Goal: Task Accomplishment & Management: Manage account settings

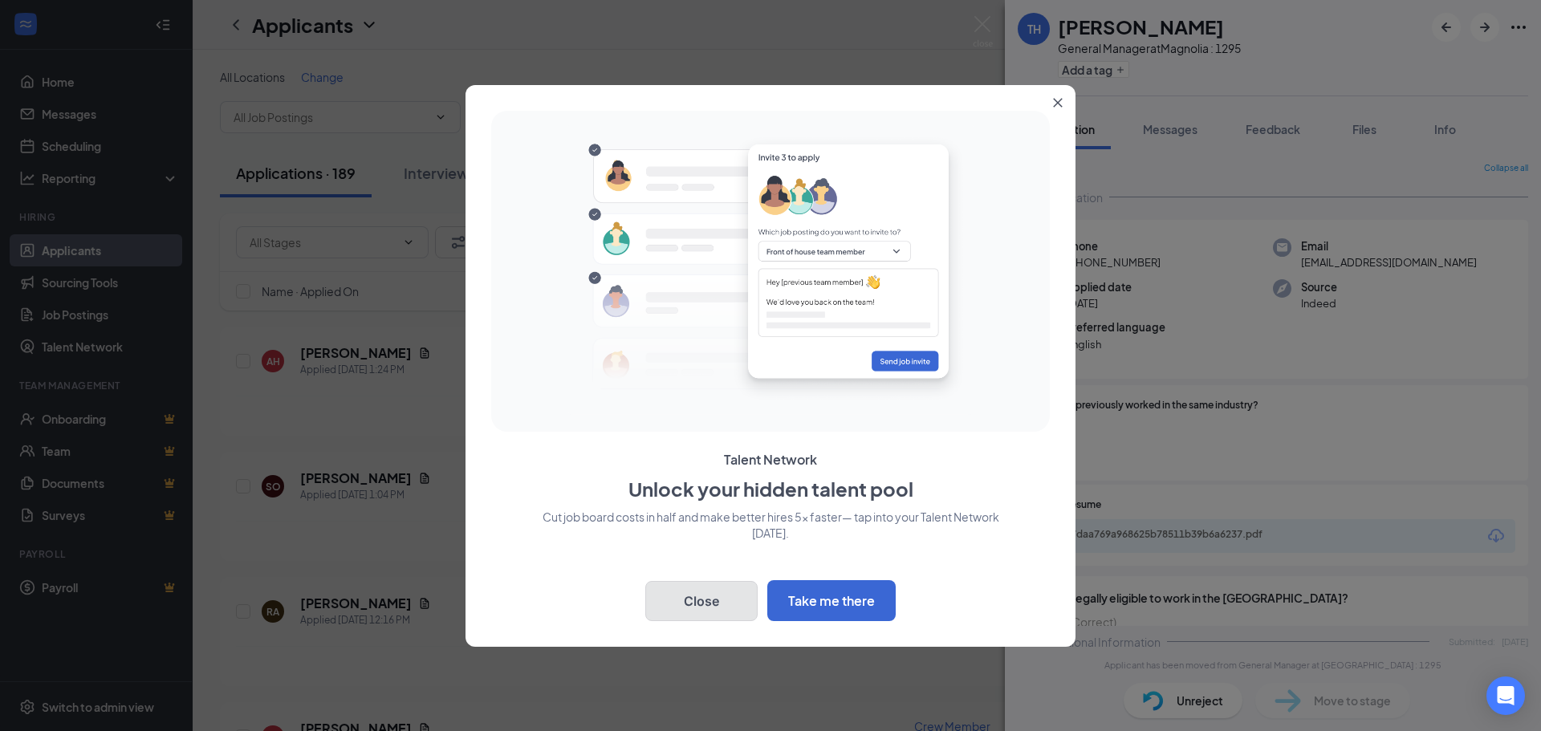
click at [718, 597] on button "Close" at bounding box center [701, 601] width 112 height 40
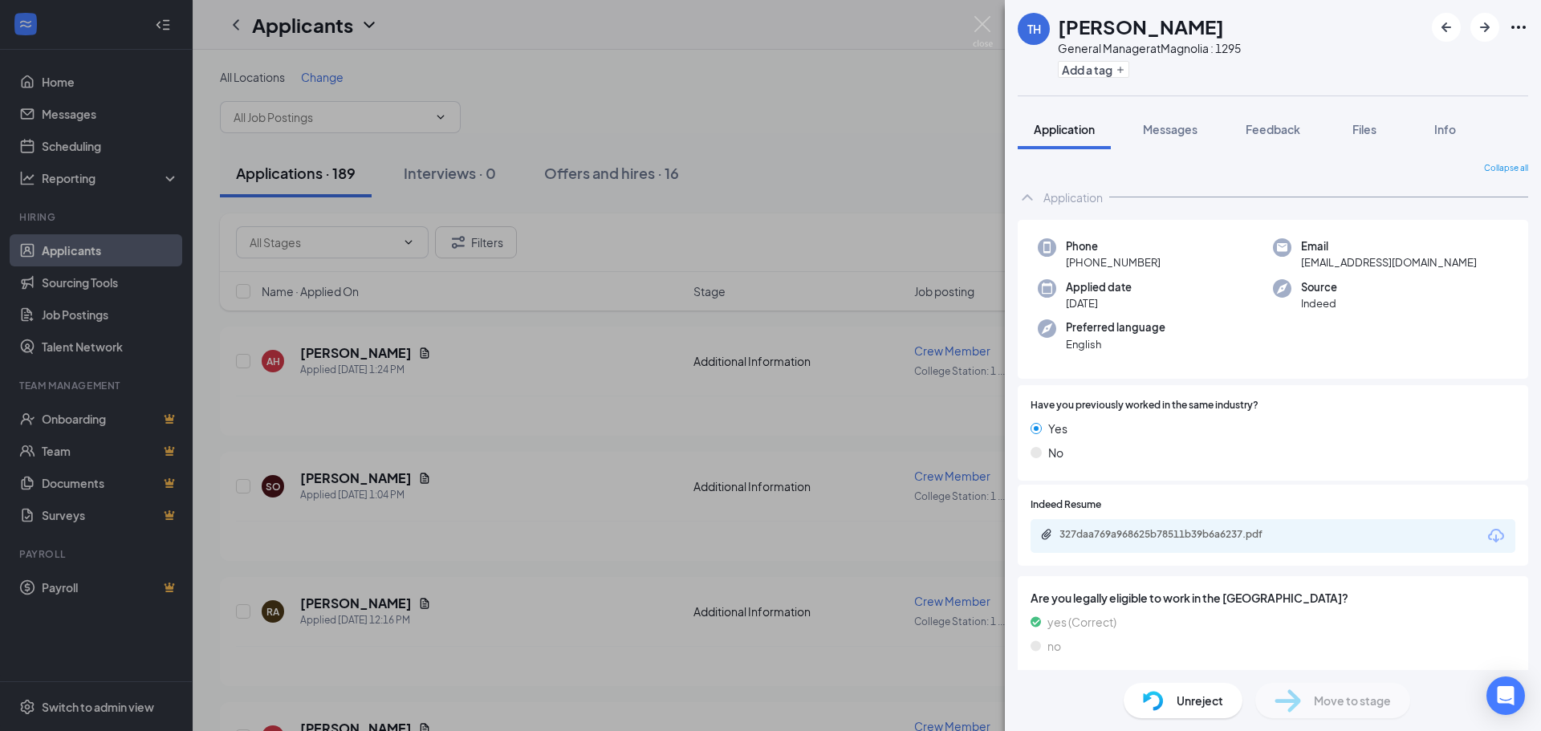
click at [952, 147] on div "TH [PERSON_NAME] General Manager at [GEOGRAPHIC_DATA] : 1295 Add a tag Applicat…" at bounding box center [770, 365] width 1541 height 731
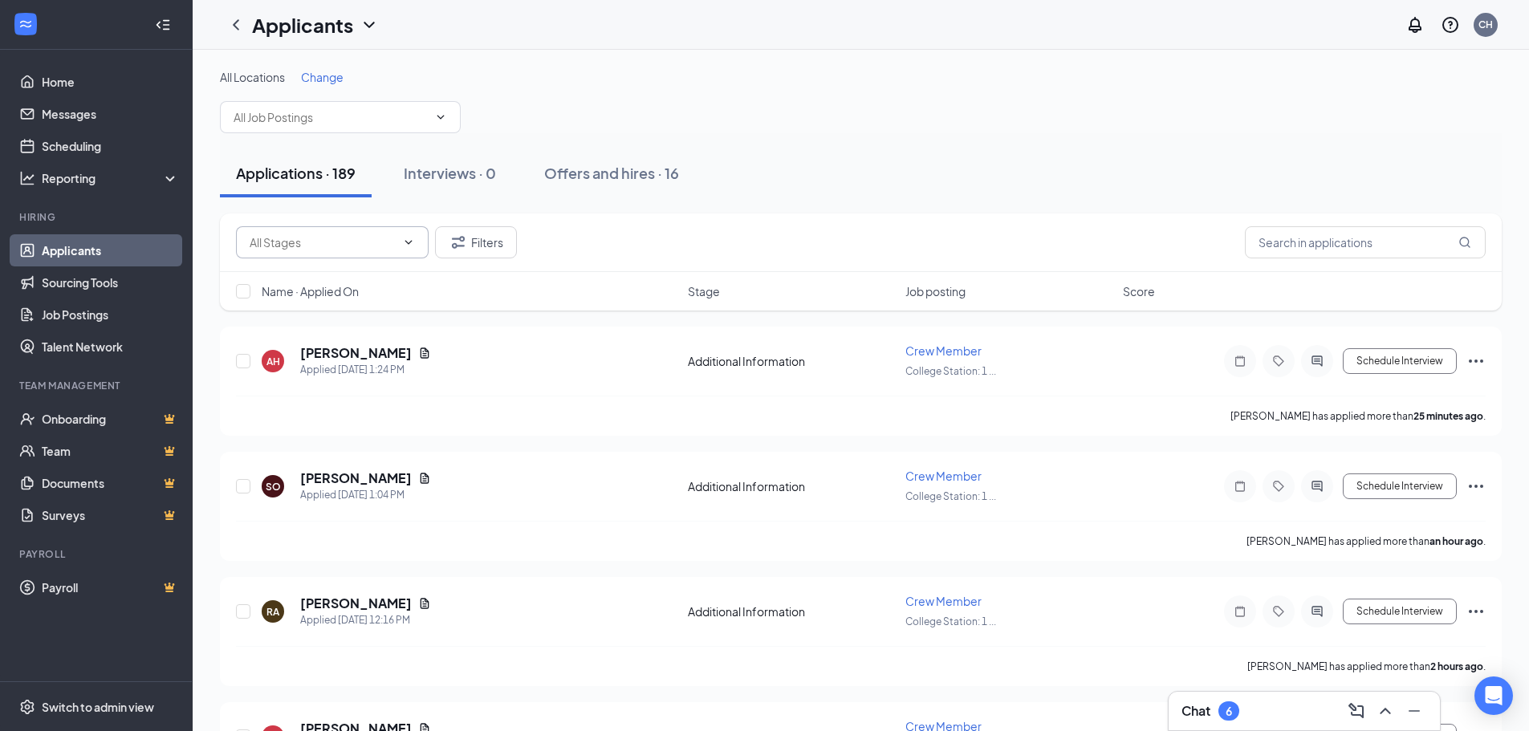
click at [400, 239] on span at bounding box center [407, 242] width 16 height 13
click at [469, 233] on button "Filters" at bounding box center [476, 242] width 82 height 32
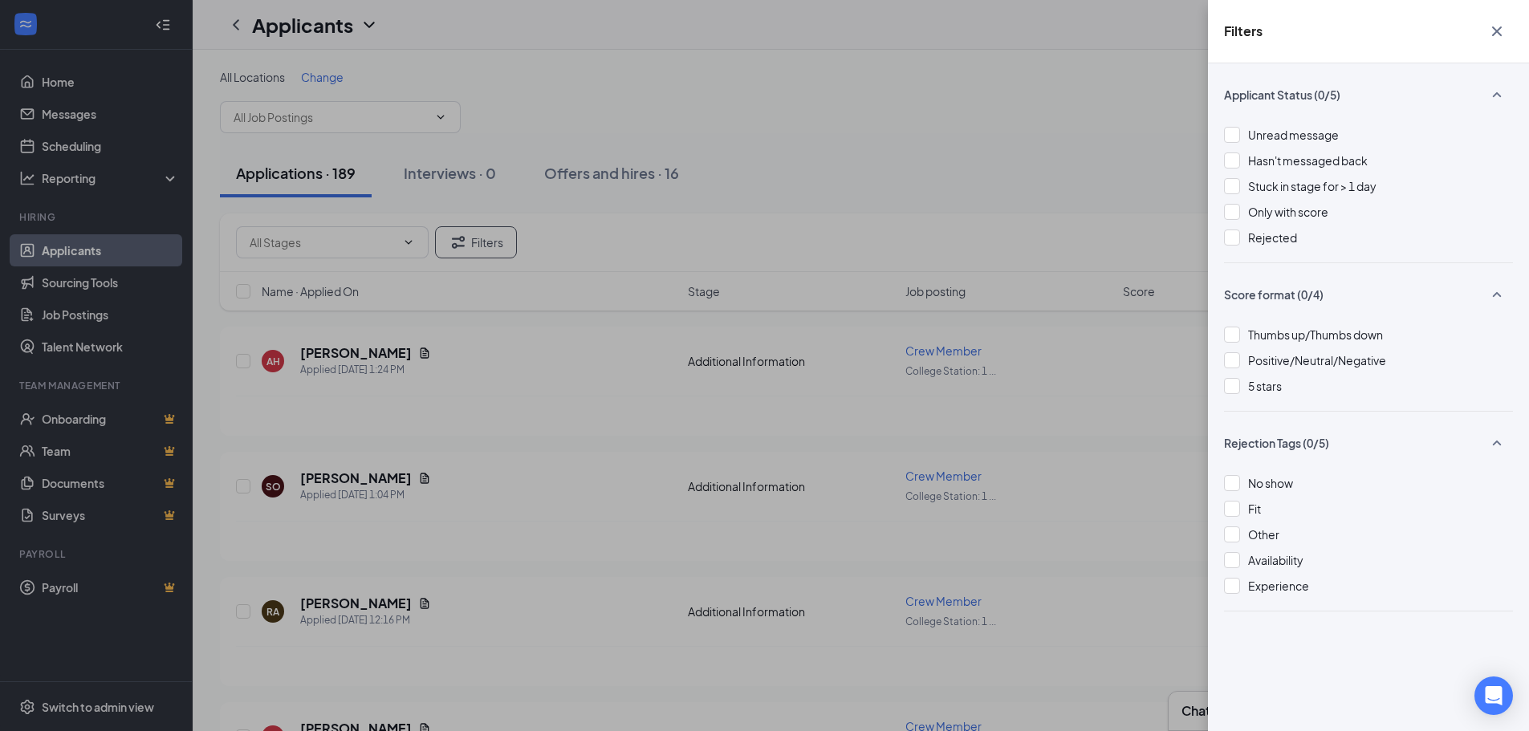
click at [952, 140] on div "Filters Applicant Status (0/5) Unread message Hasn't messaged back Stuck in sta…" at bounding box center [764, 365] width 1529 height 731
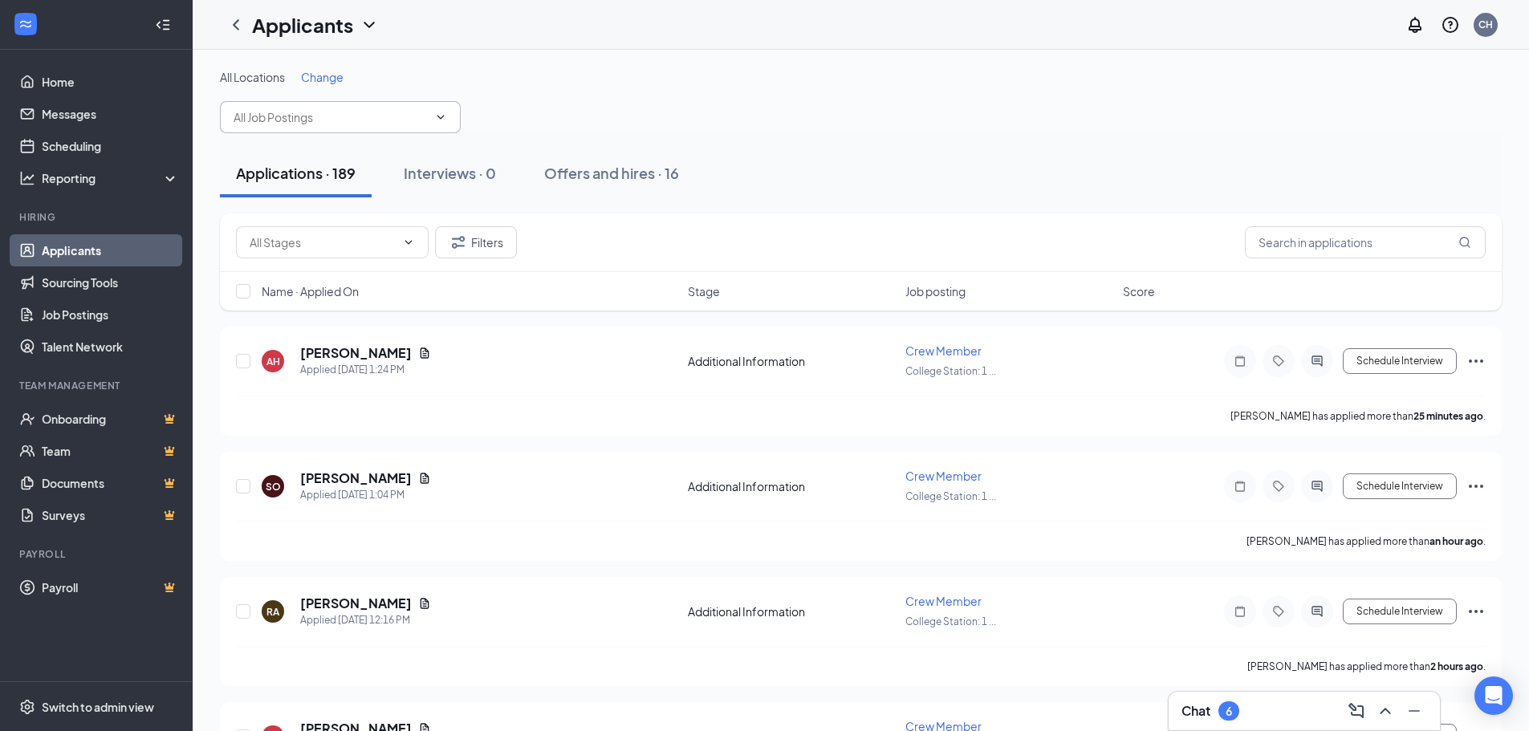
click at [431, 110] on span at bounding box center [340, 117] width 241 height 32
click at [444, 123] on icon "ChevronDown" at bounding box center [440, 117] width 13 height 13
click at [454, 120] on span at bounding box center [340, 117] width 241 height 32
click at [260, 78] on span "All Locations" at bounding box center [252, 77] width 65 height 14
click at [335, 75] on span "Change" at bounding box center [322, 77] width 43 height 14
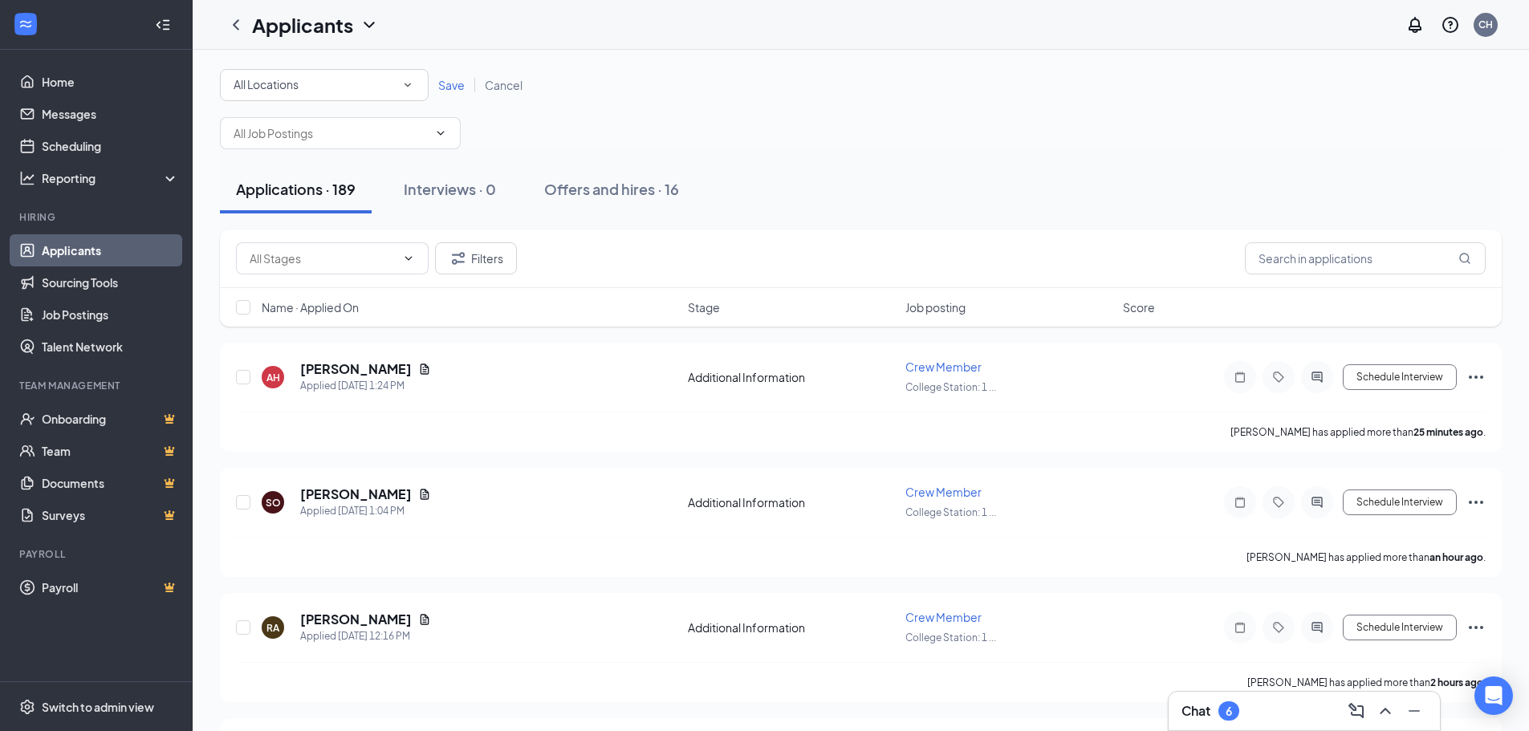
click at [404, 90] on icon "SmallChevronDown" at bounding box center [407, 85] width 14 height 14
drag, startPoint x: 331, startPoint y: 258, endPoint x: 325, endPoint y: 250, distance: 10.3
click at [327, 250] on li "Magnolia : 1295" at bounding box center [324, 245] width 209 height 39
click at [444, 134] on icon "ChevronDown" at bounding box center [440, 133] width 13 height 13
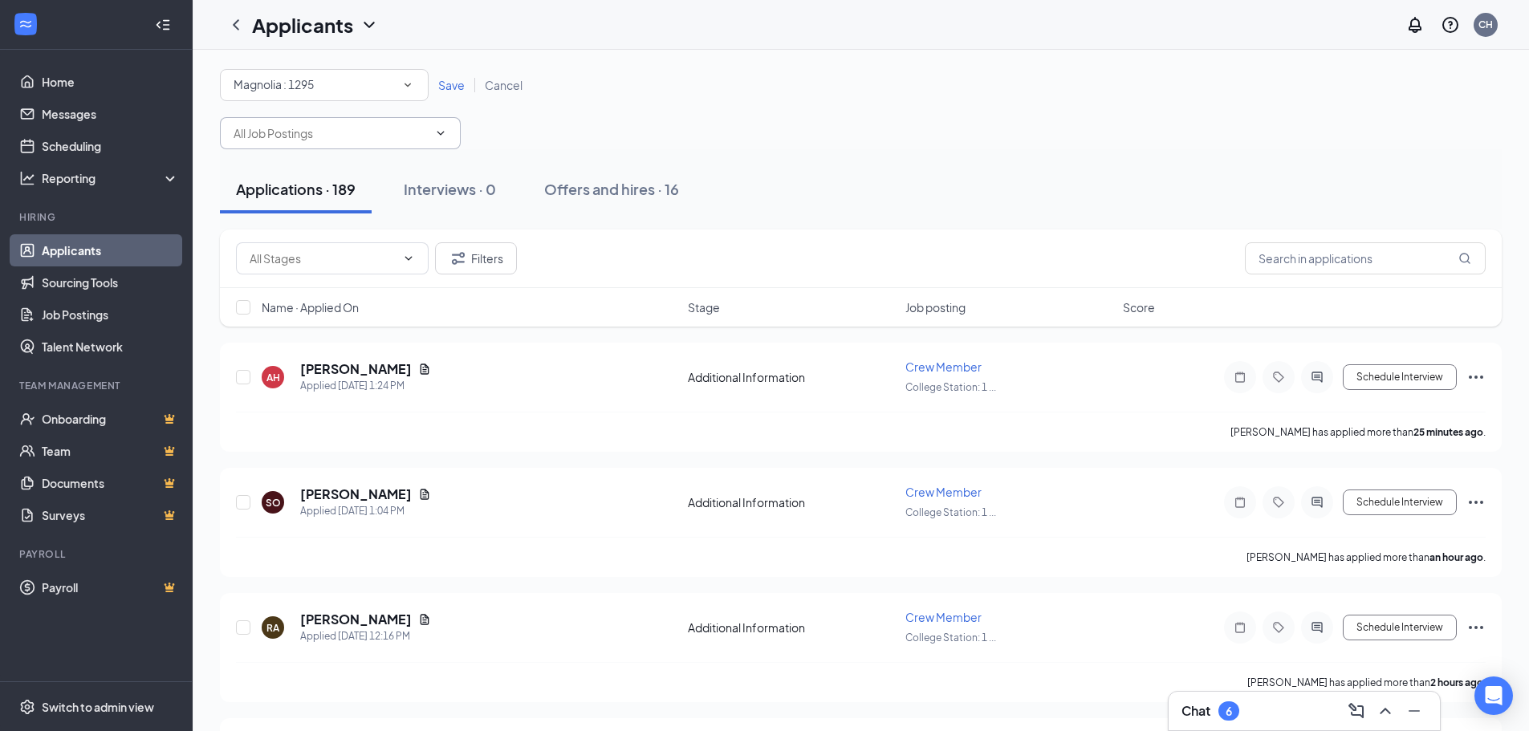
click at [552, 116] on div "All Locations [GEOGRAPHIC_DATA] : 1295 Save Cancel" at bounding box center [860, 109] width 1281 height 80
click at [456, 83] on span "Save" at bounding box center [451, 85] width 26 height 14
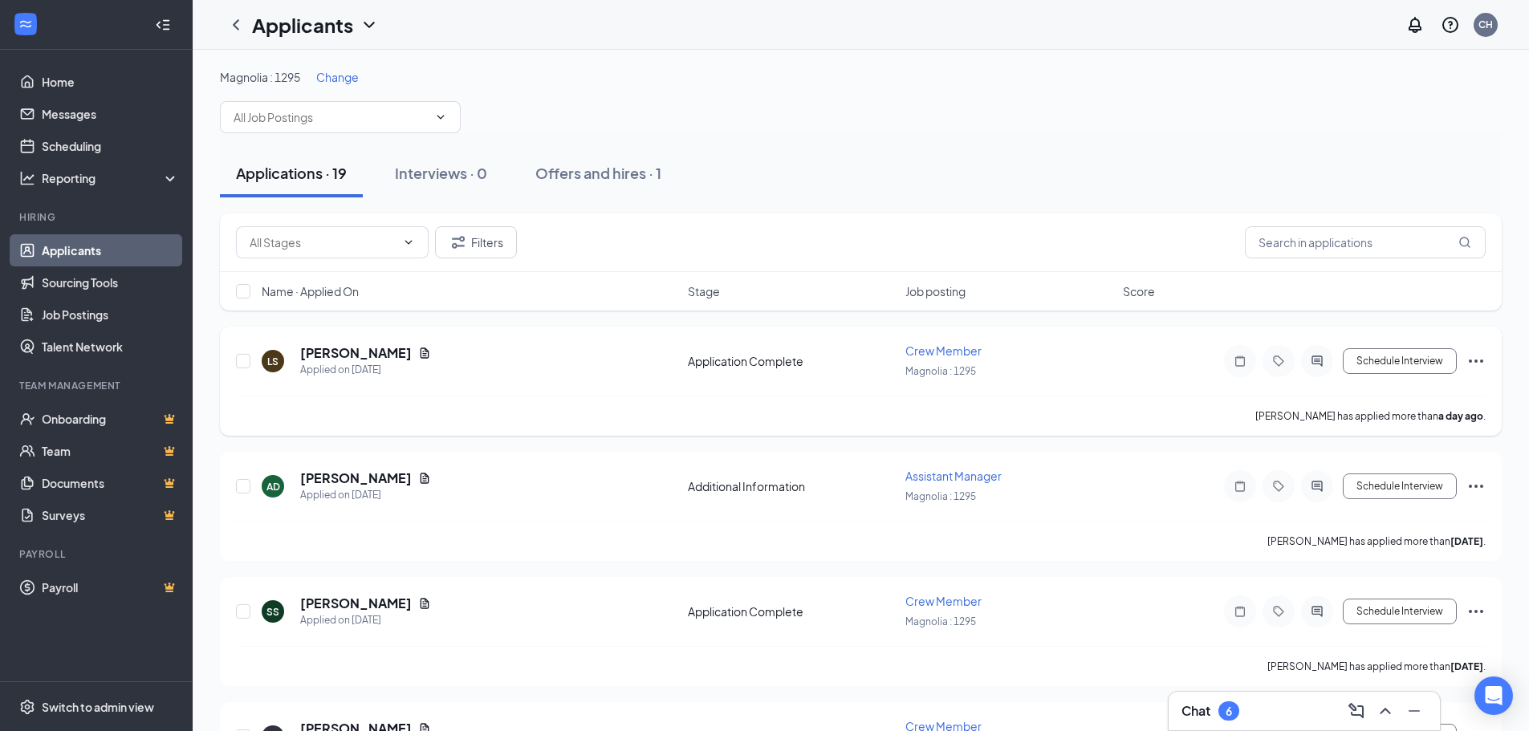
click at [929, 348] on span "Crew Member" at bounding box center [943, 350] width 76 height 14
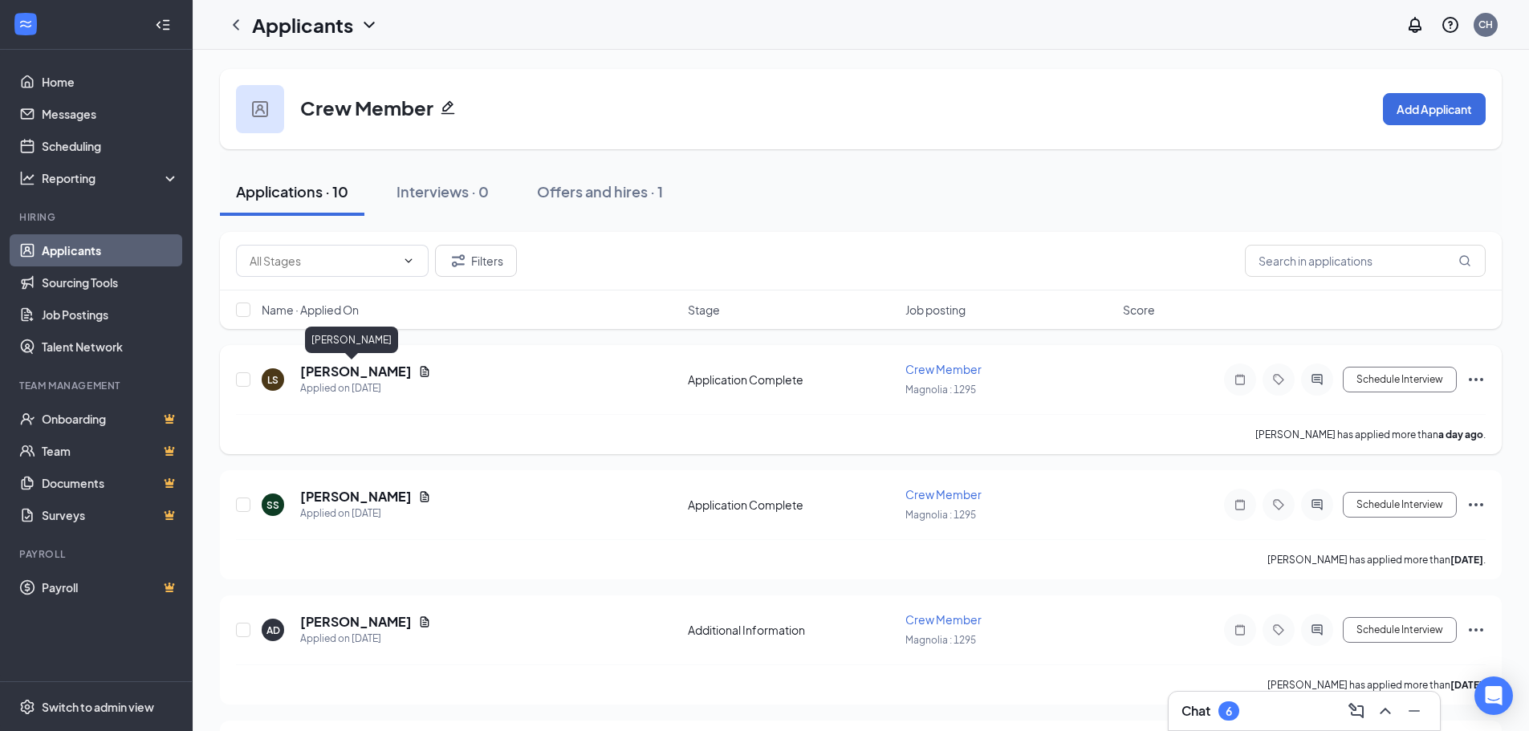
click at [333, 376] on h5 "[PERSON_NAME]" at bounding box center [356, 372] width 112 height 18
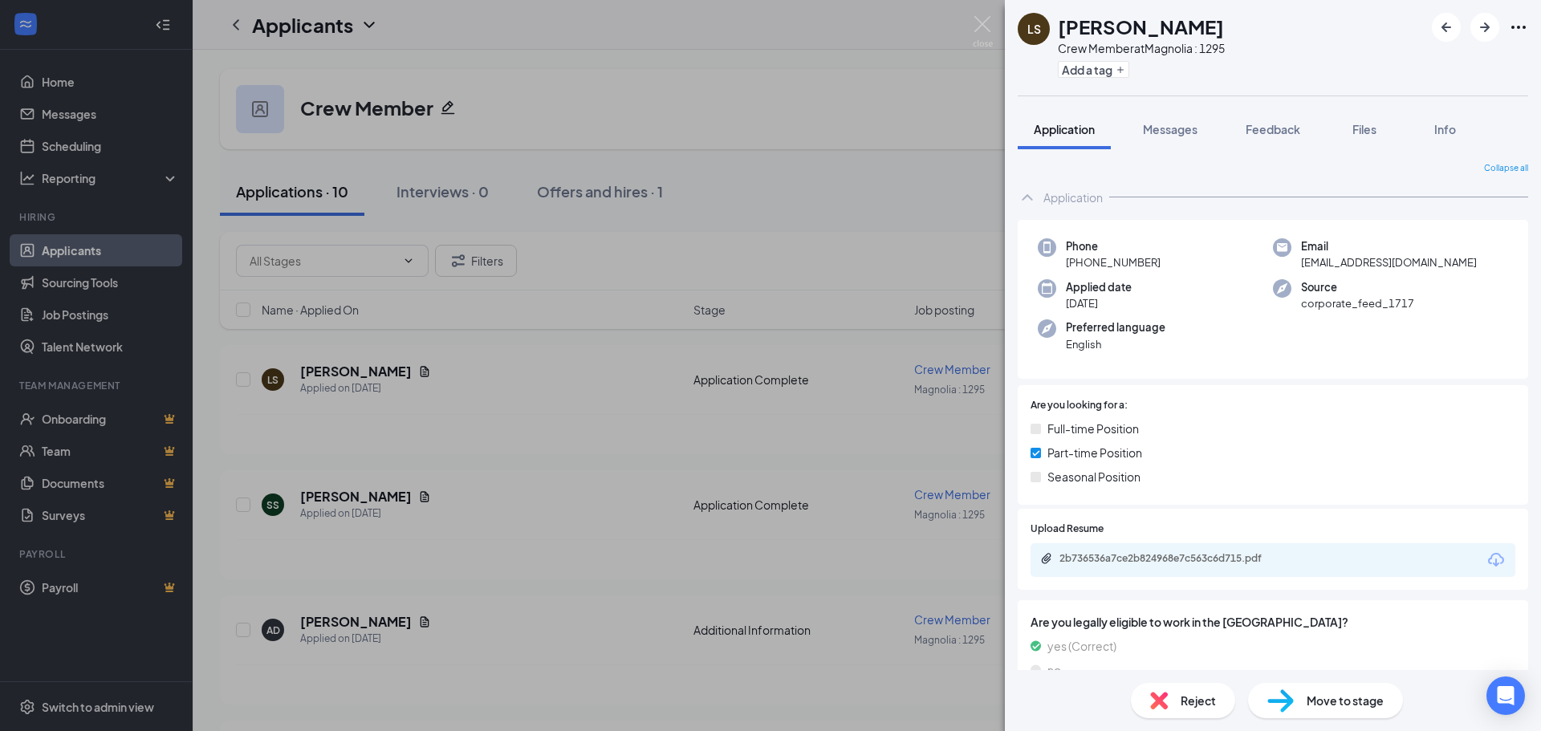
click at [579, 416] on div "[PERSON_NAME] Crew Member at [GEOGRAPHIC_DATA] : 1295 Add a tag Application Mes…" at bounding box center [770, 365] width 1541 height 731
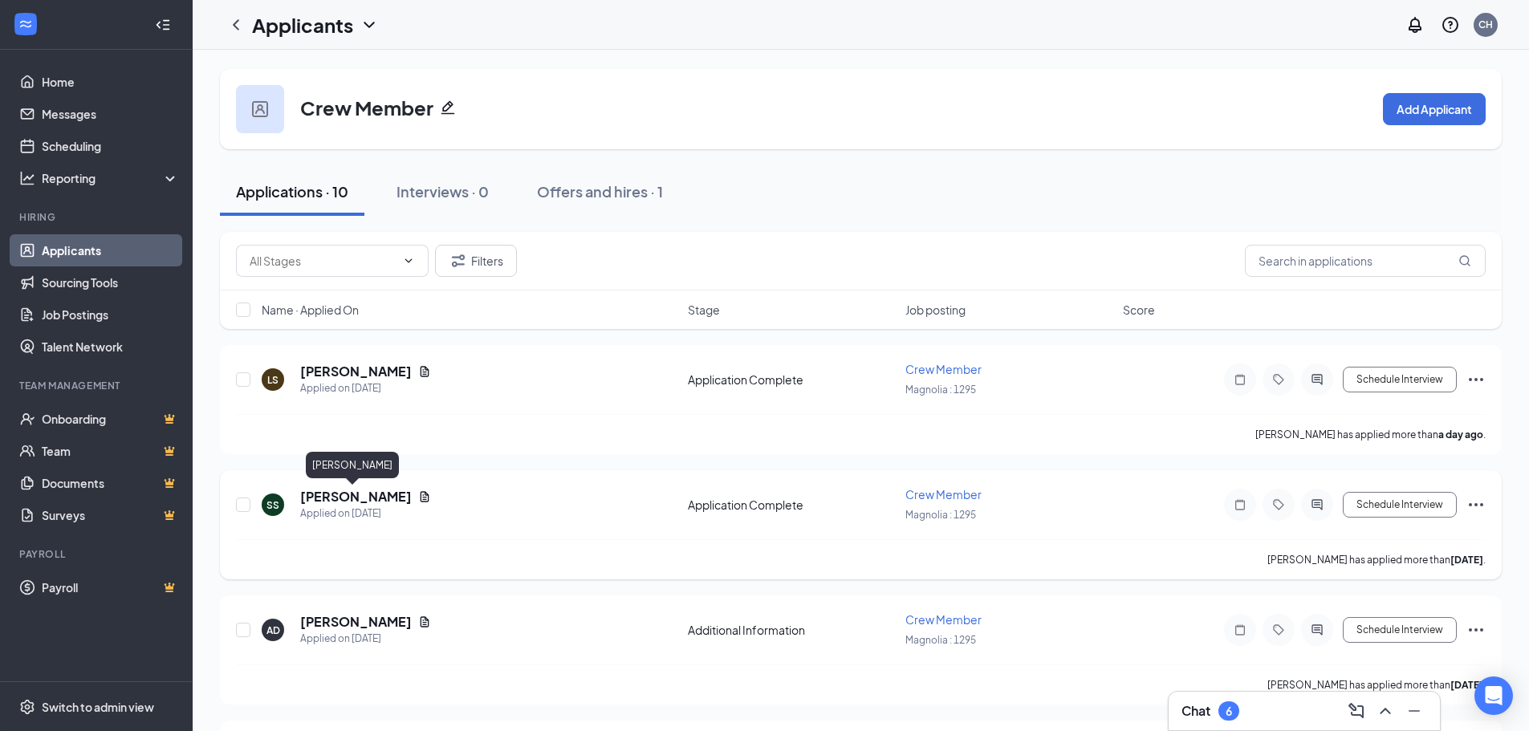
click at [335, 502] on h5 "[PERSON_NAME]" at bounding box center [356, 497] width 112 height 18
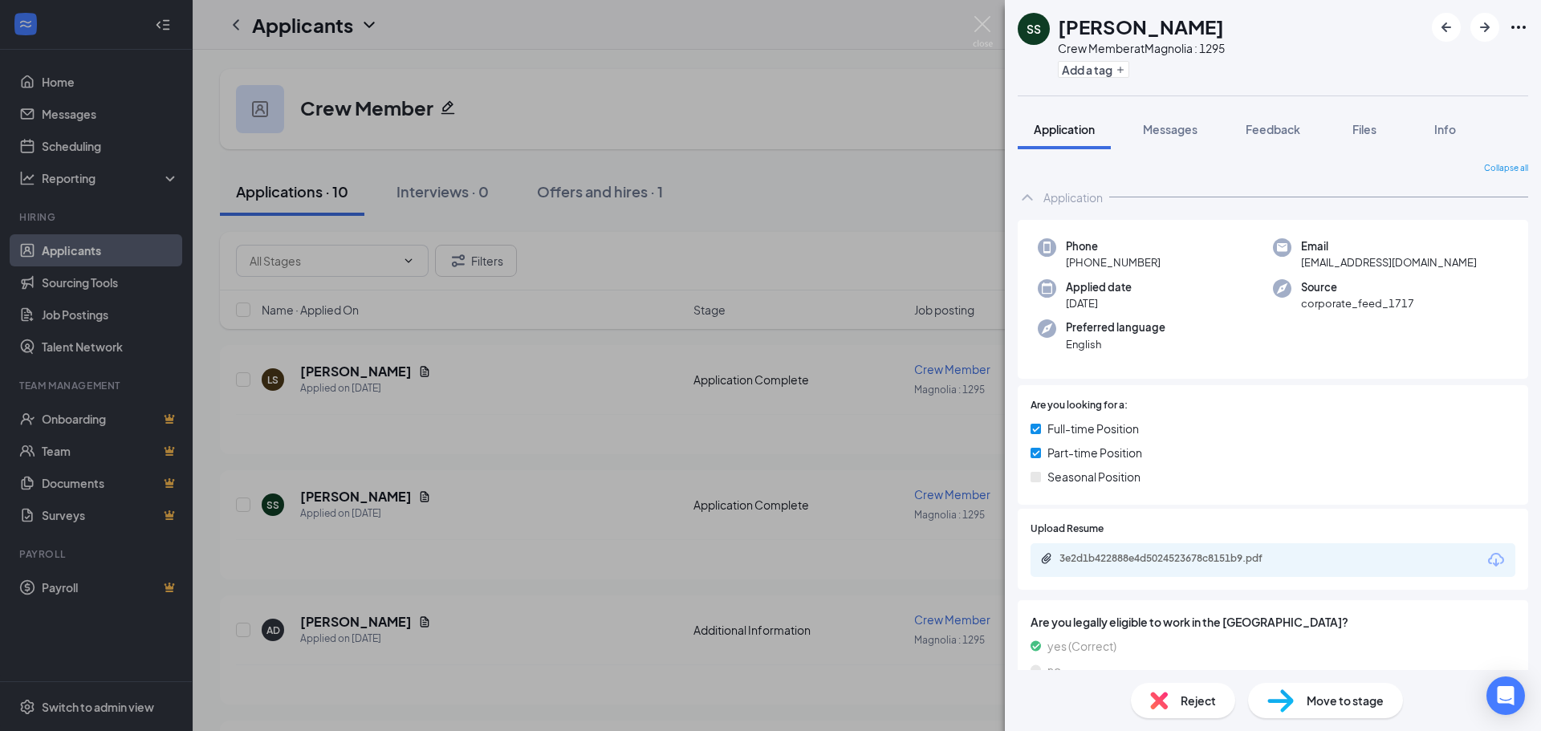
click at [859, 263] on div "SS [PERSON_NAME] Crew Member at [GEOGRAPHIC_DATA] : 1295 Add a tag Application …" at bounding box center [770, 365] width 1541 height 731
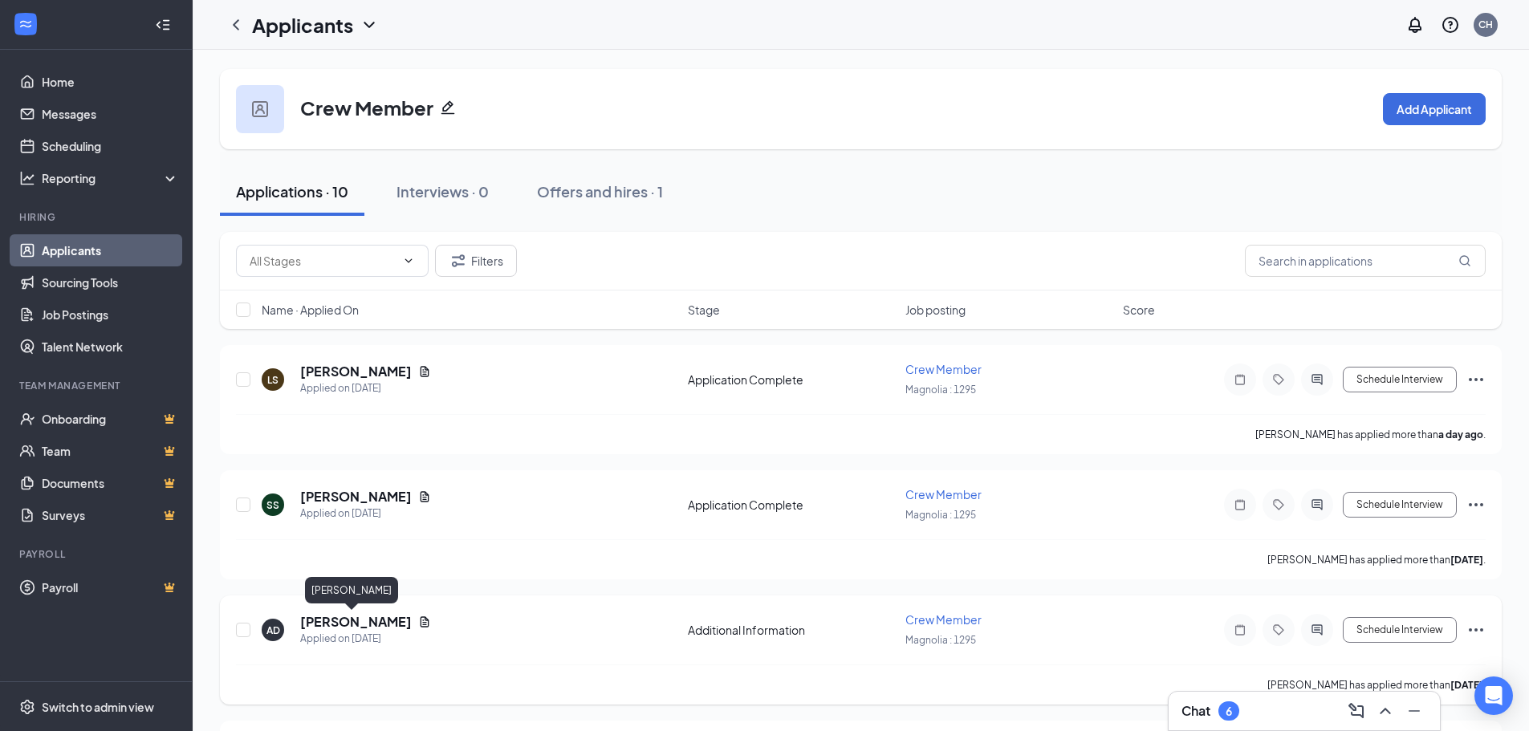
click at [351, 615] on h5 "[PERSON_NAME]" at bounding box center [356, 622] width 112 height 18
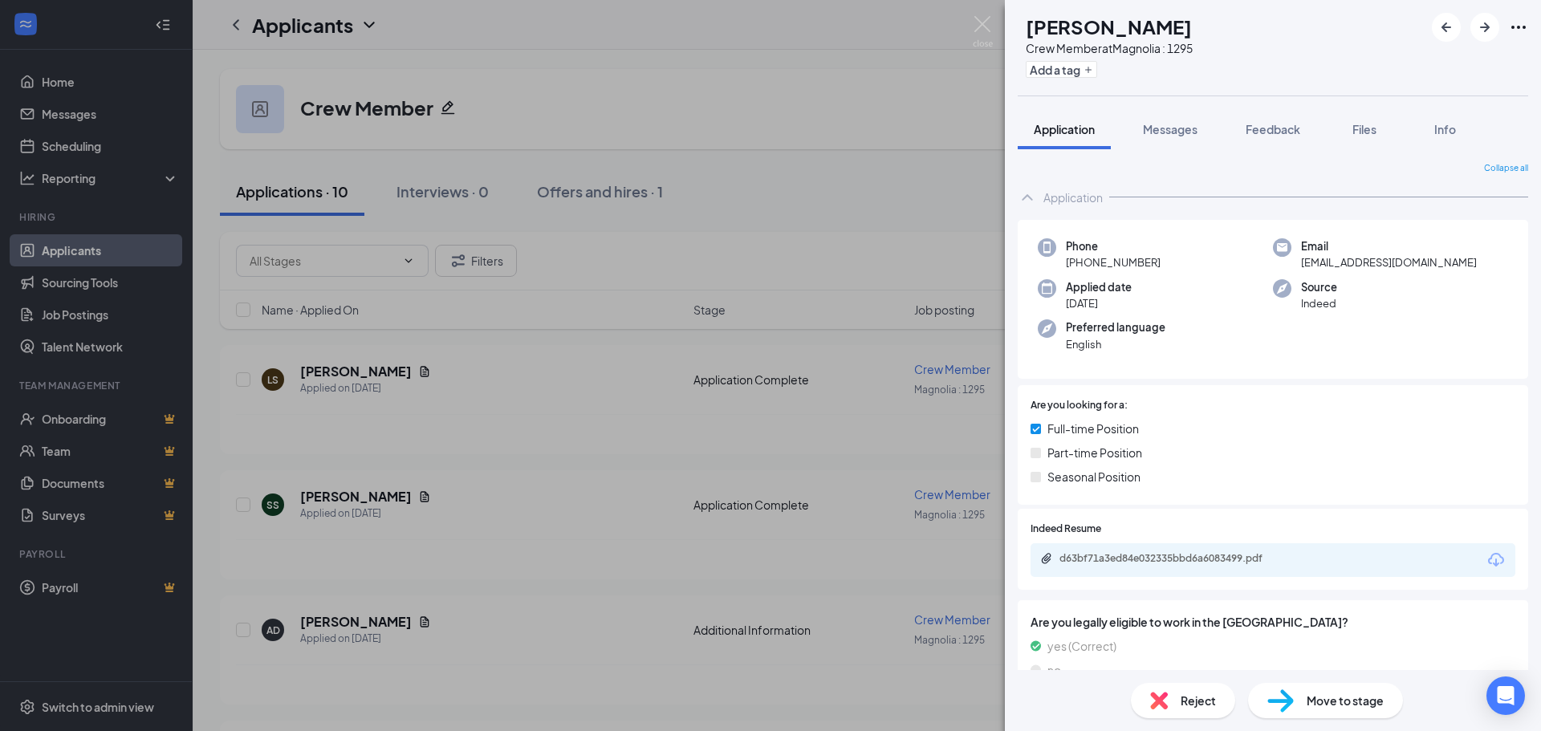
click at [518, 498] on div "AD [PERSON_NAME] Crew Member at [GEOGRAPHIC_DATA] : 1295 Add a tag Application …" at bounding box center [770, 365] width 1541 height 731
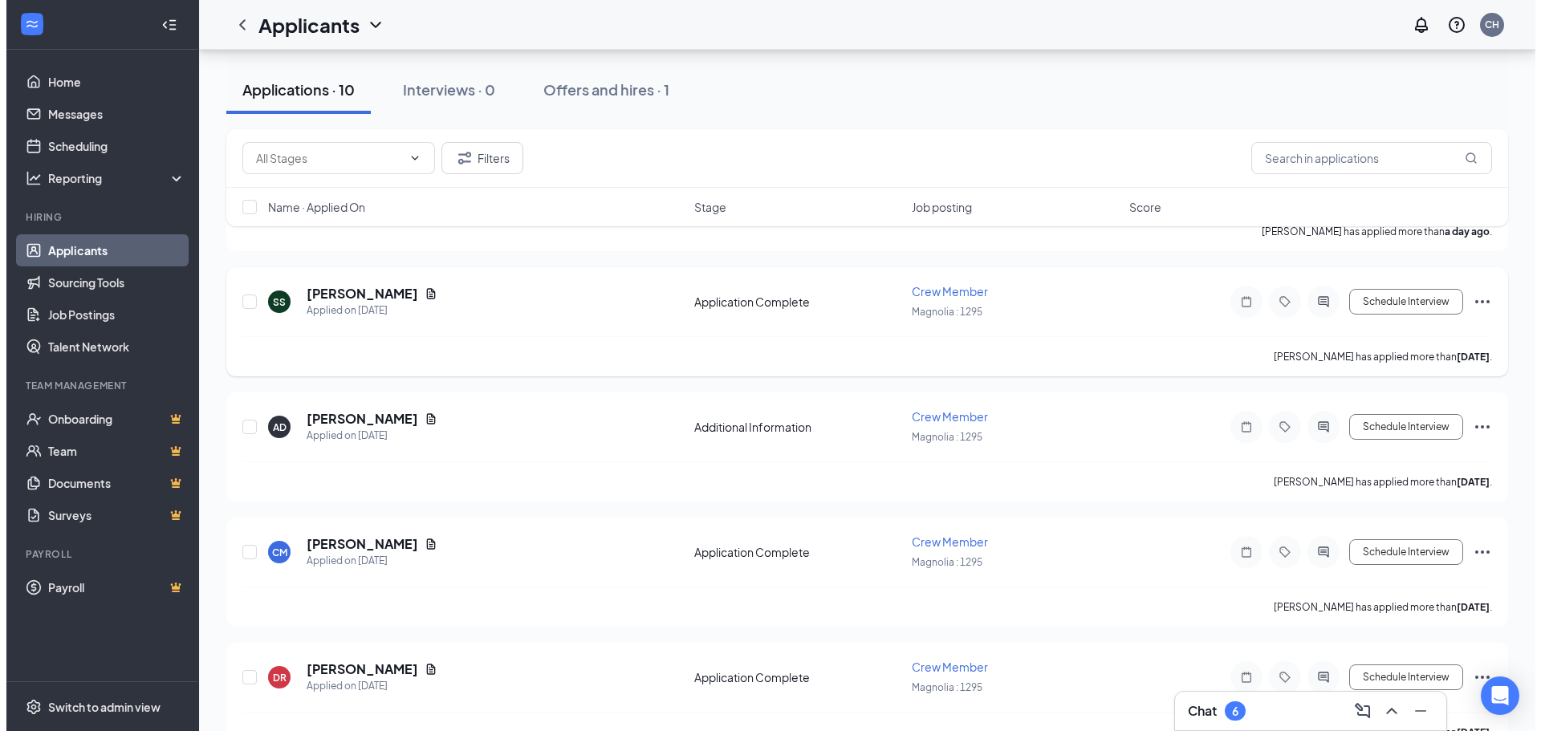
scroll to position [241, 0]
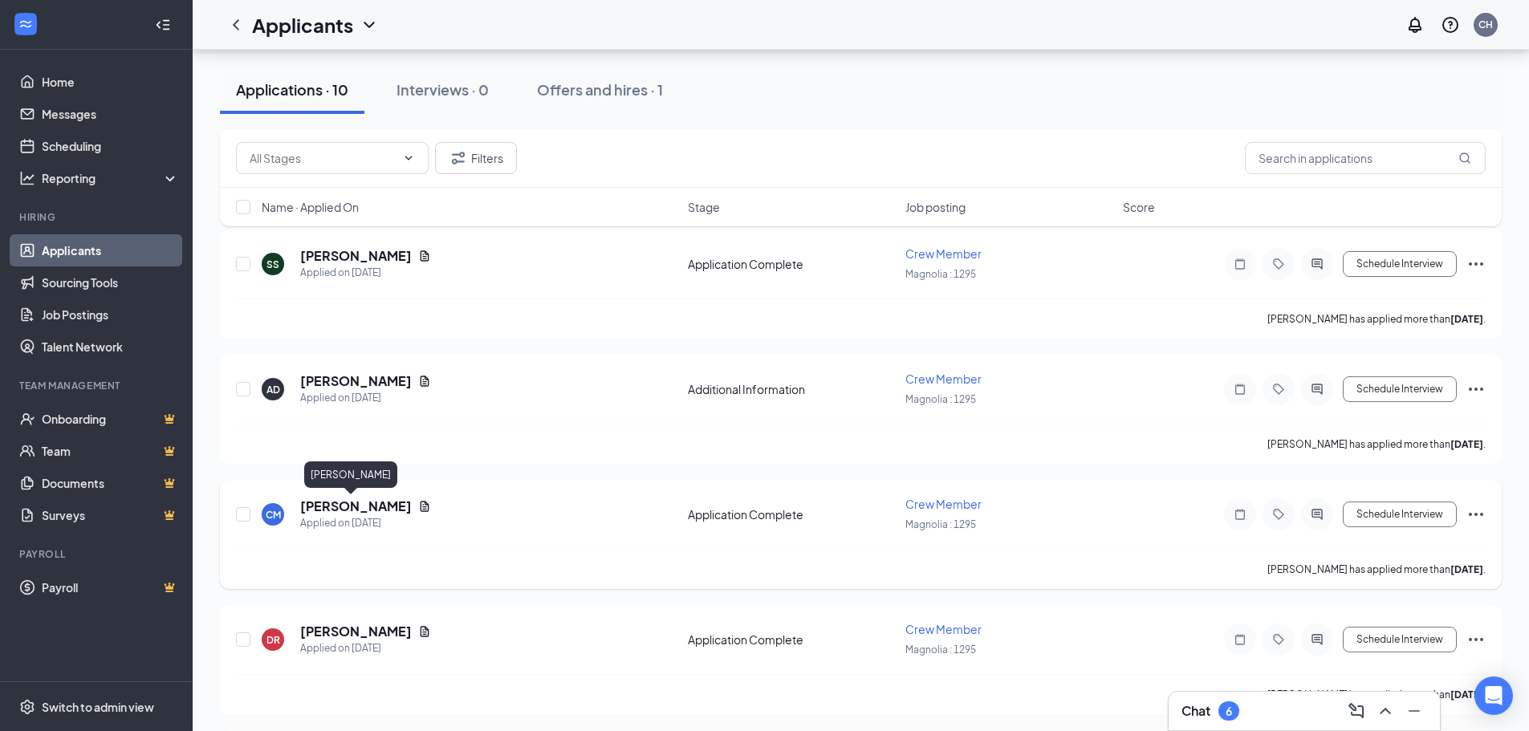
drag, startPoint x: 357, startPoint y: 511, endPoint x: 343, endPoint y: 511, distance: 14.4
click at [349, 511] on h5 "[PERSON_NAME]" at bounding box center [356, 507] width 112 height 18
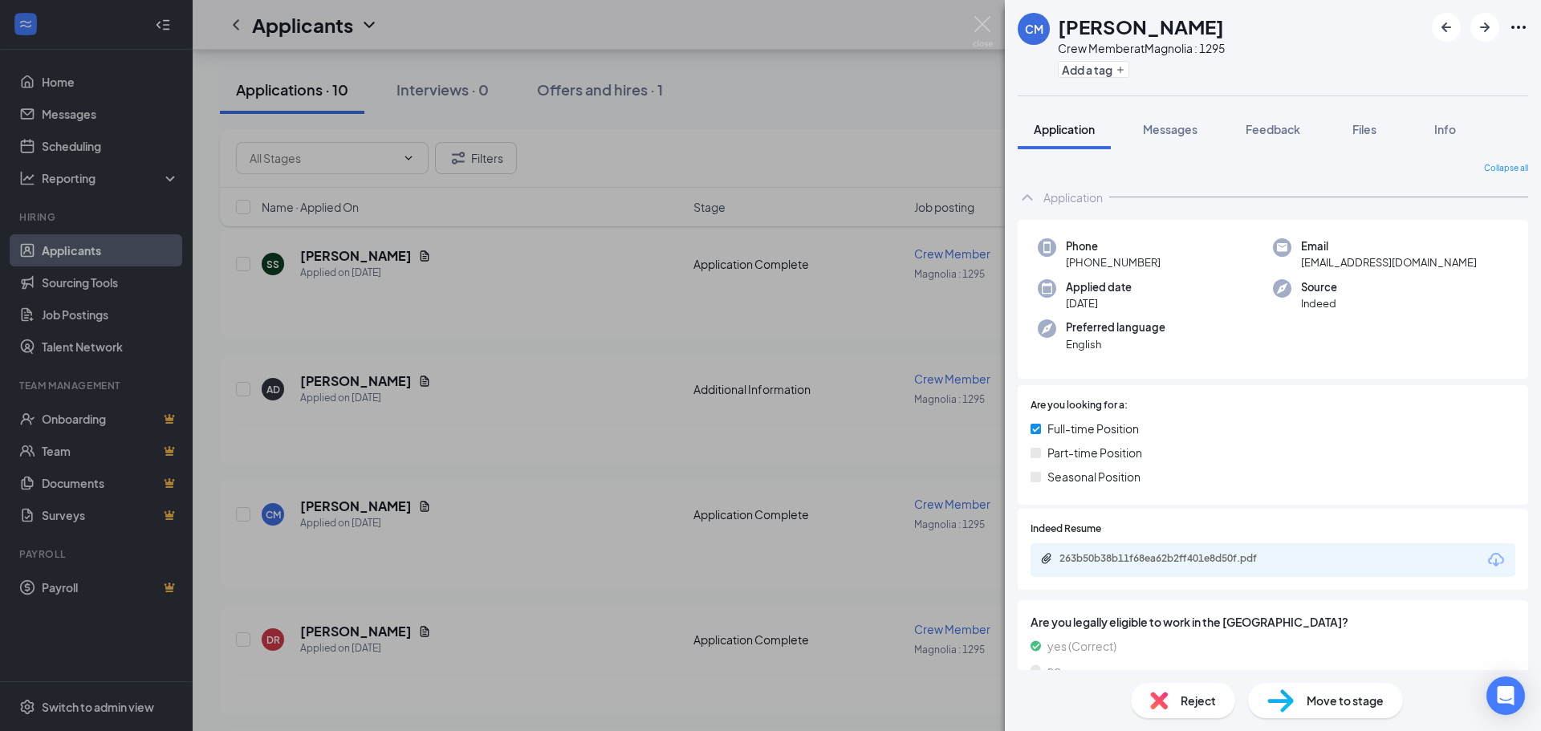
click at [588, 499] on div "CM [PERSON_NAME] Crew Member at [GEOGRAPHIC_DATA] : 1295 Add a tag Application …" at bounding box center [770, 365] width 1541 height 731
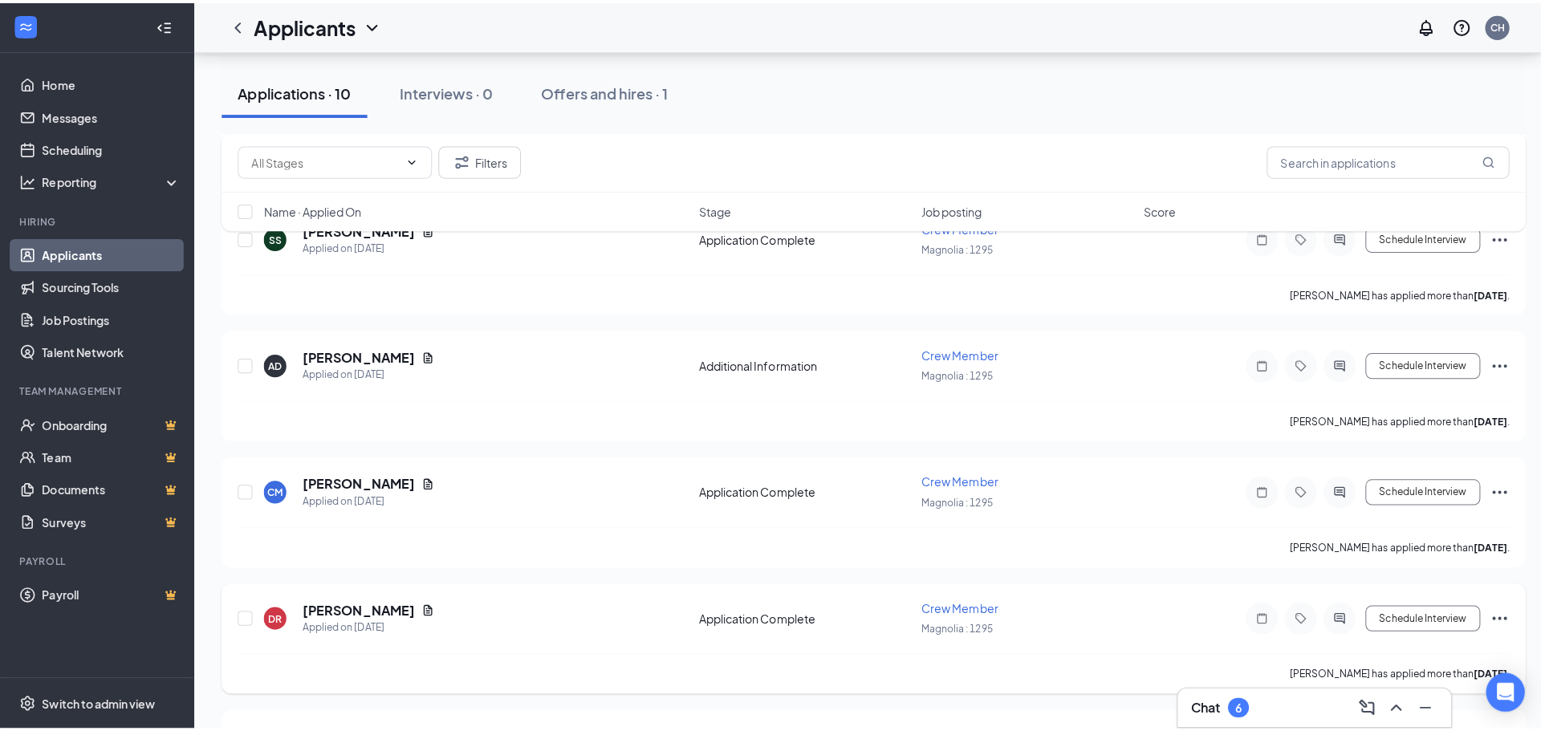
scroll to position [321, 0]
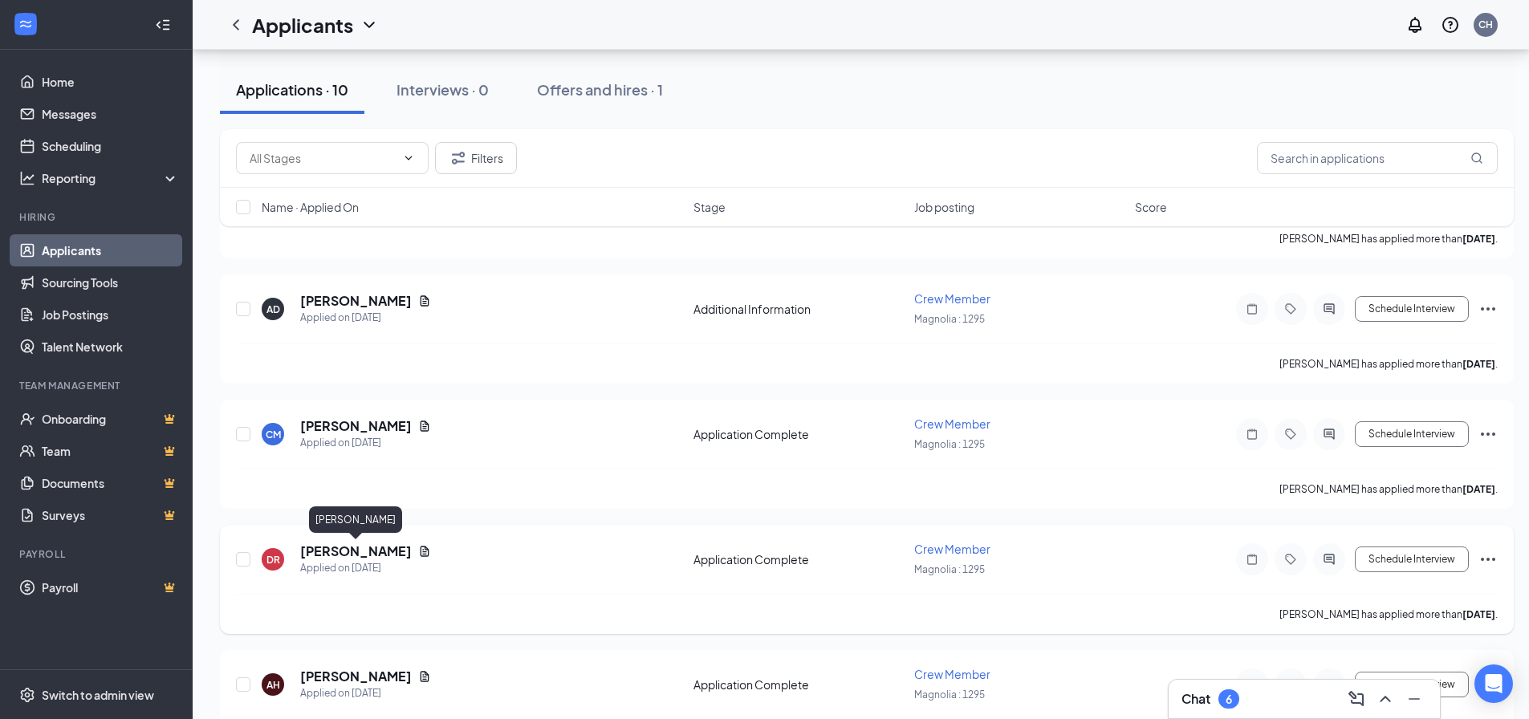
click at [377, 546] on h5 "[PERSON_NAME]" at bounding box center [356, 551] width 112 height 18
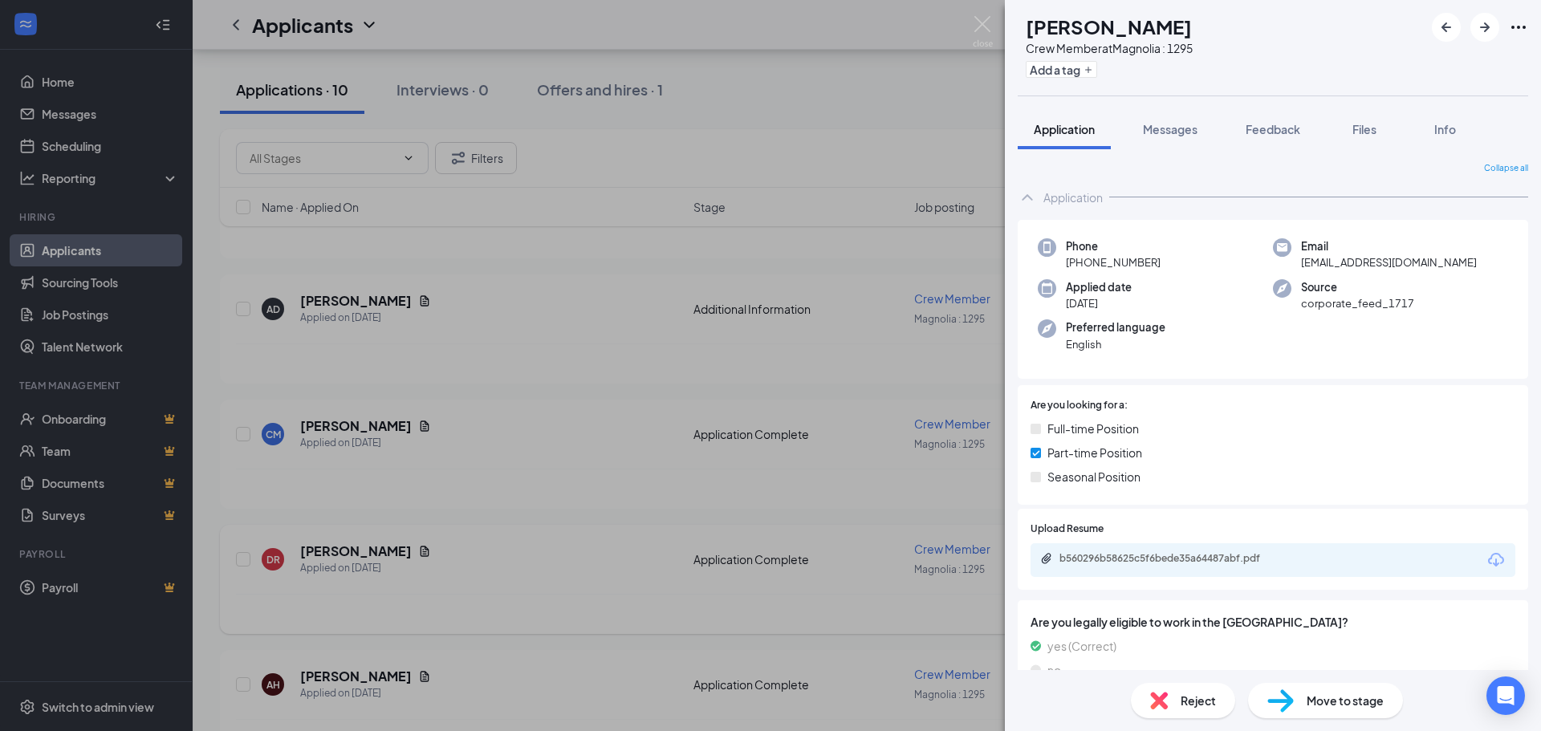
drag, startPoint x: 598, startPoint y: 554, endPoint x: 613, endPoint y: 554, distance: 15.2
click at [610, 552] on div "[PERSON_NAME] Crew Member at [GEOGRAPHIC_DATA] : 1295 Add a tag Application Mes…" at bounding box center [770, 365] width 1541 height 731
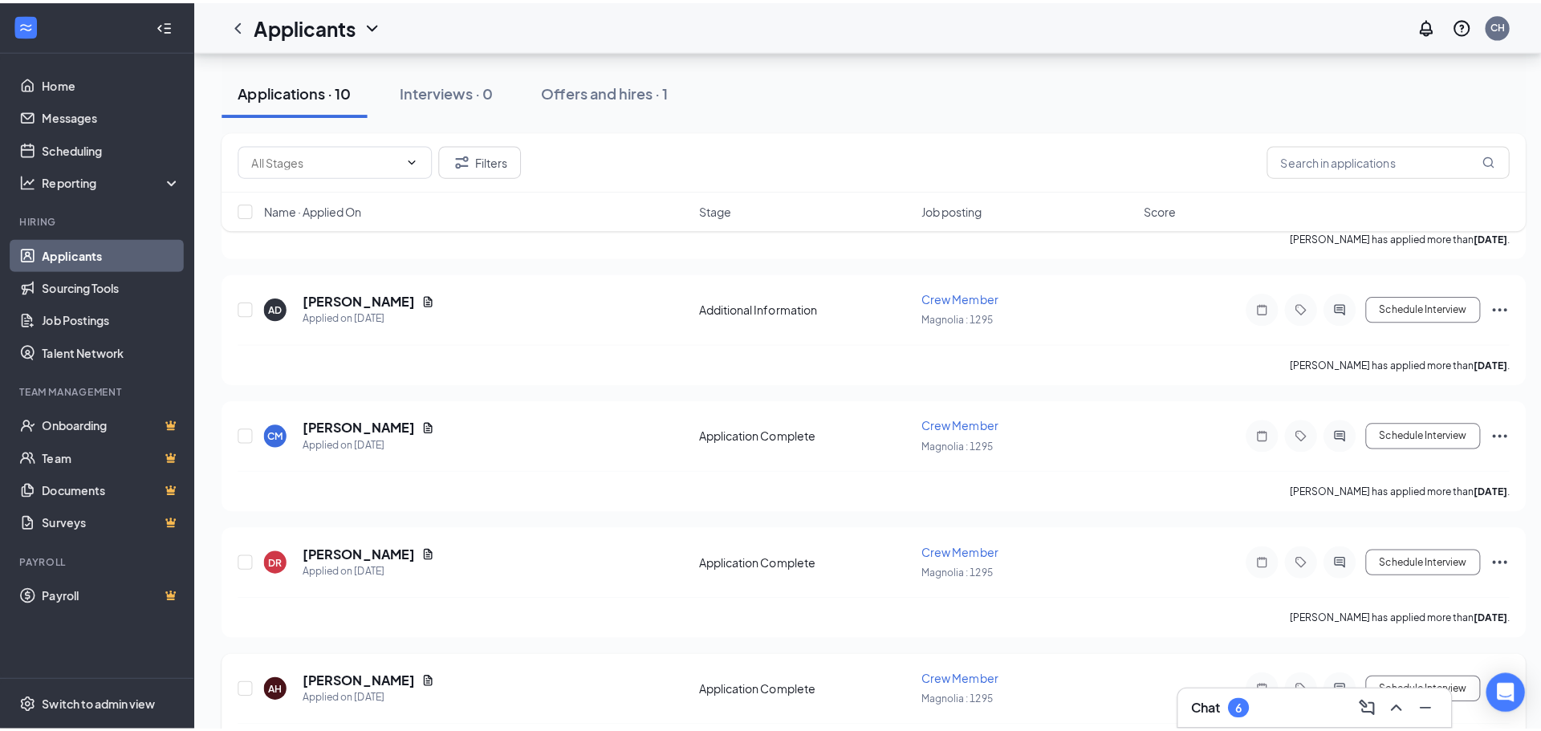
scroll to position [401, 0]
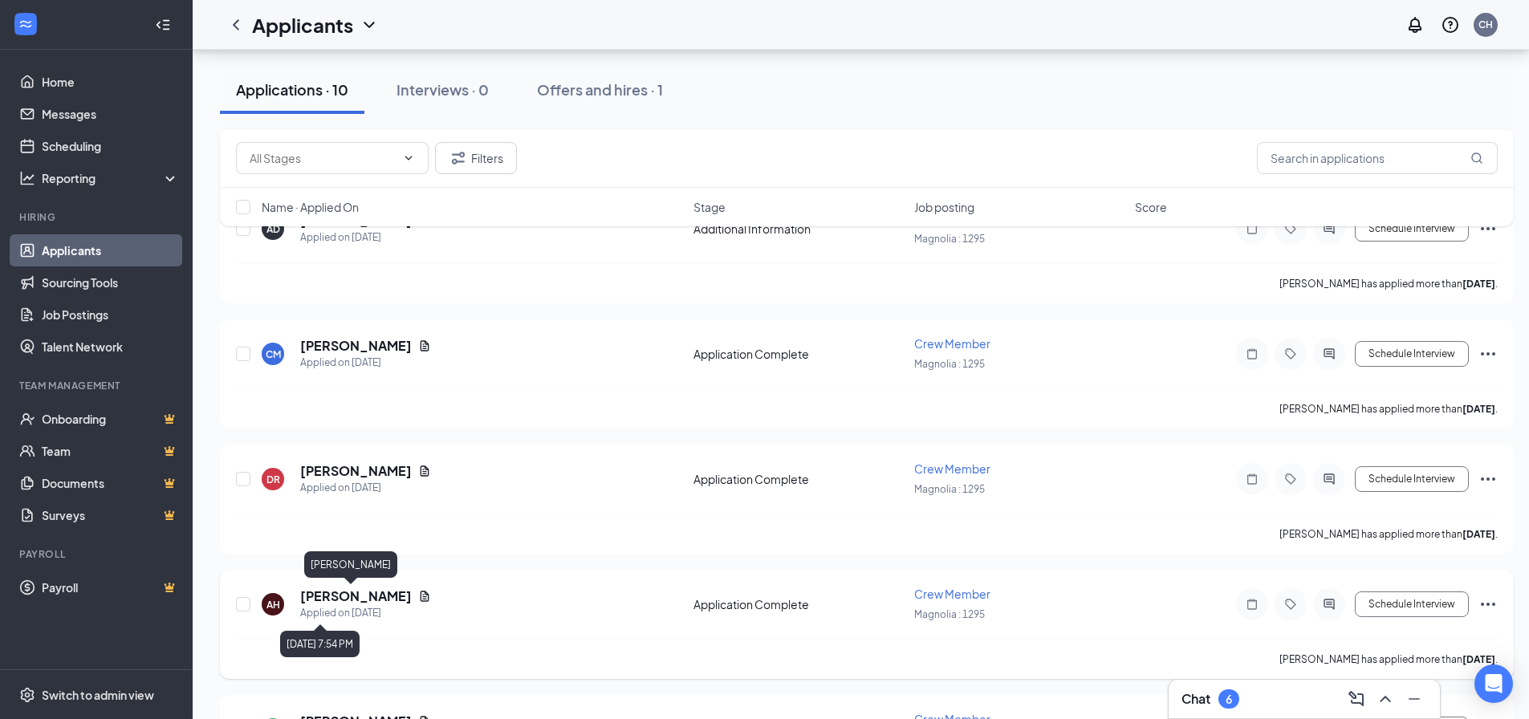
click at [342, 596] on h5 "[PERSON_NAME]" at bounding box center [356, 596] width 112 height 18
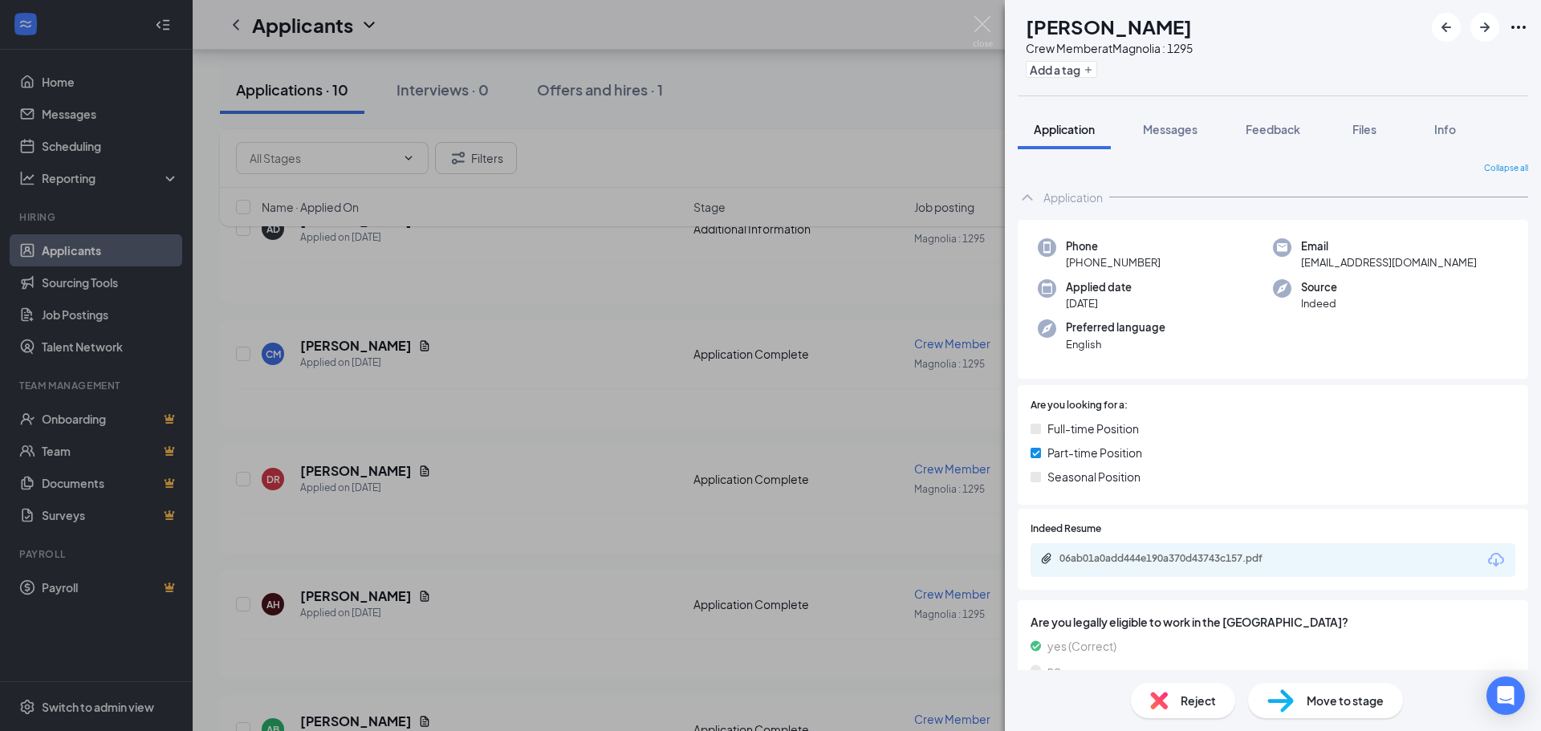
click at [598, 530] on div "AH [PERSON_NAME] Crew Member at [GEOGRAPHIC_DATA] : 1295 Add a tag Application …" at bounding box center [770, 365] width 1541 height 731
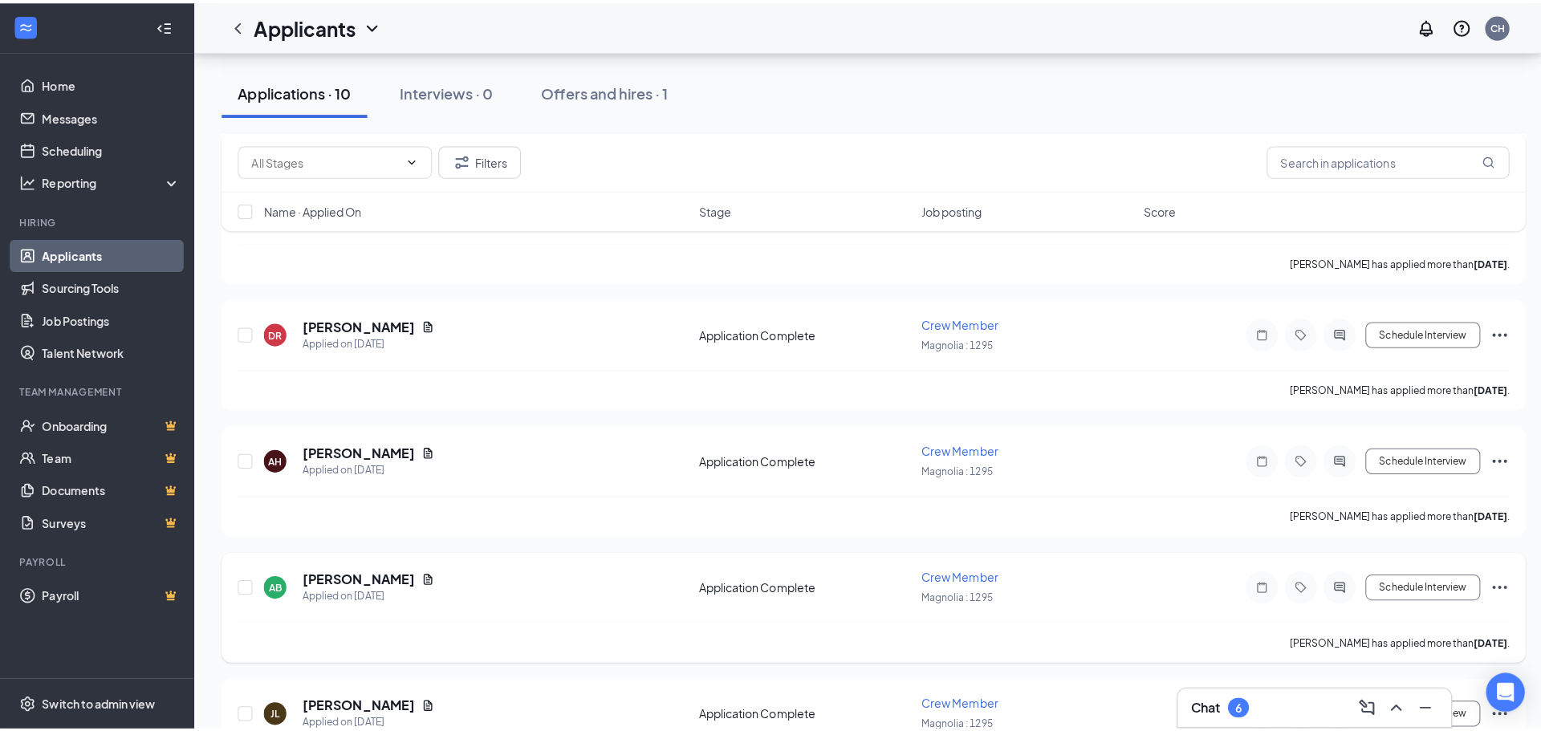
scroll to position [562, 0]
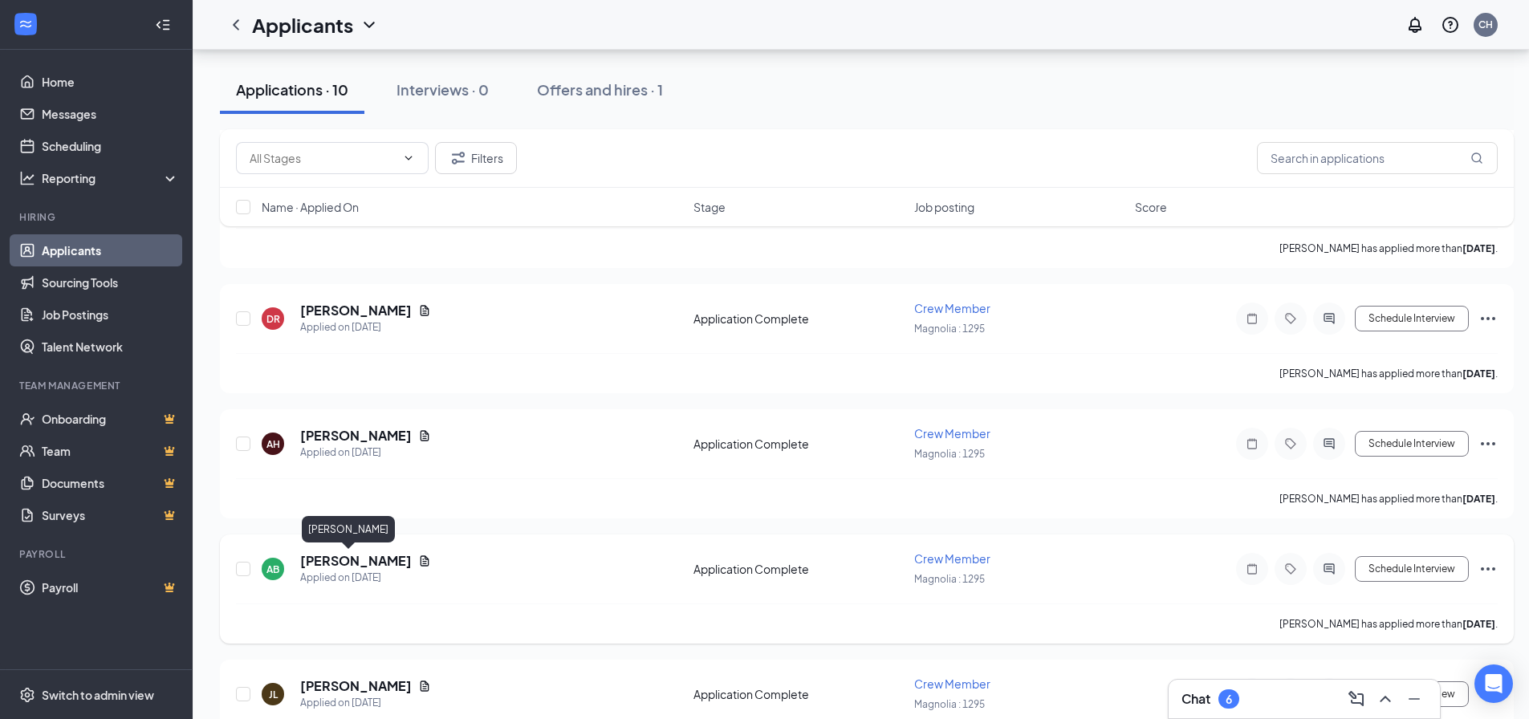
click at [334, 566] on h5 "[PERSON_NAME]" at bounding box center [356, 561] width 112 height 18
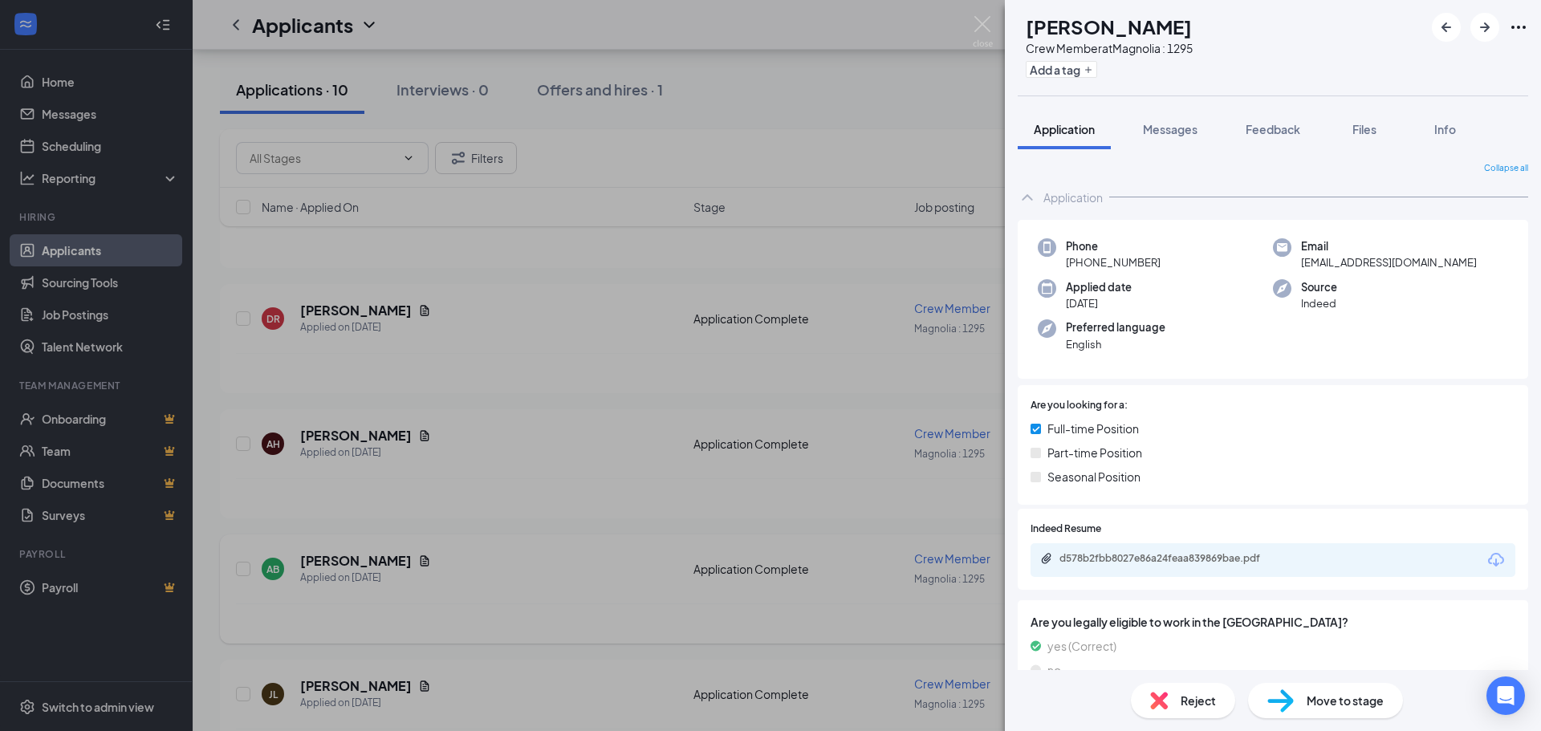
drag, startPoint x: 494, startPoint y: 558, endPoint x: 486, endPoint y: 553, distance: 9.4
click at [490, 557] on div "AB [PERSON_NAME] Crew Member at [GEOGRAPHIC_DATA] : 1295 Add a tag Application …" at bounding box center [770, 365] width 1541 height 731
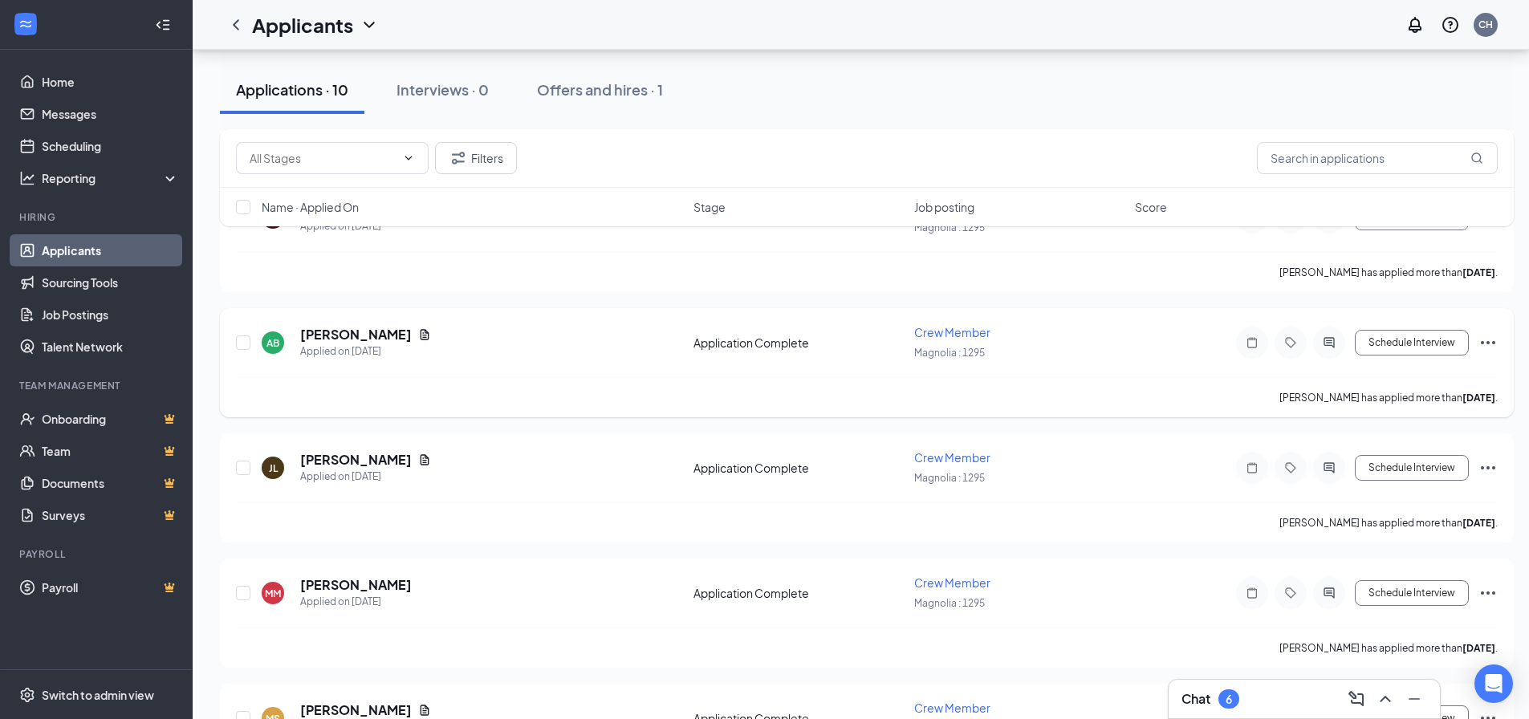
scroll to position [802, 0]
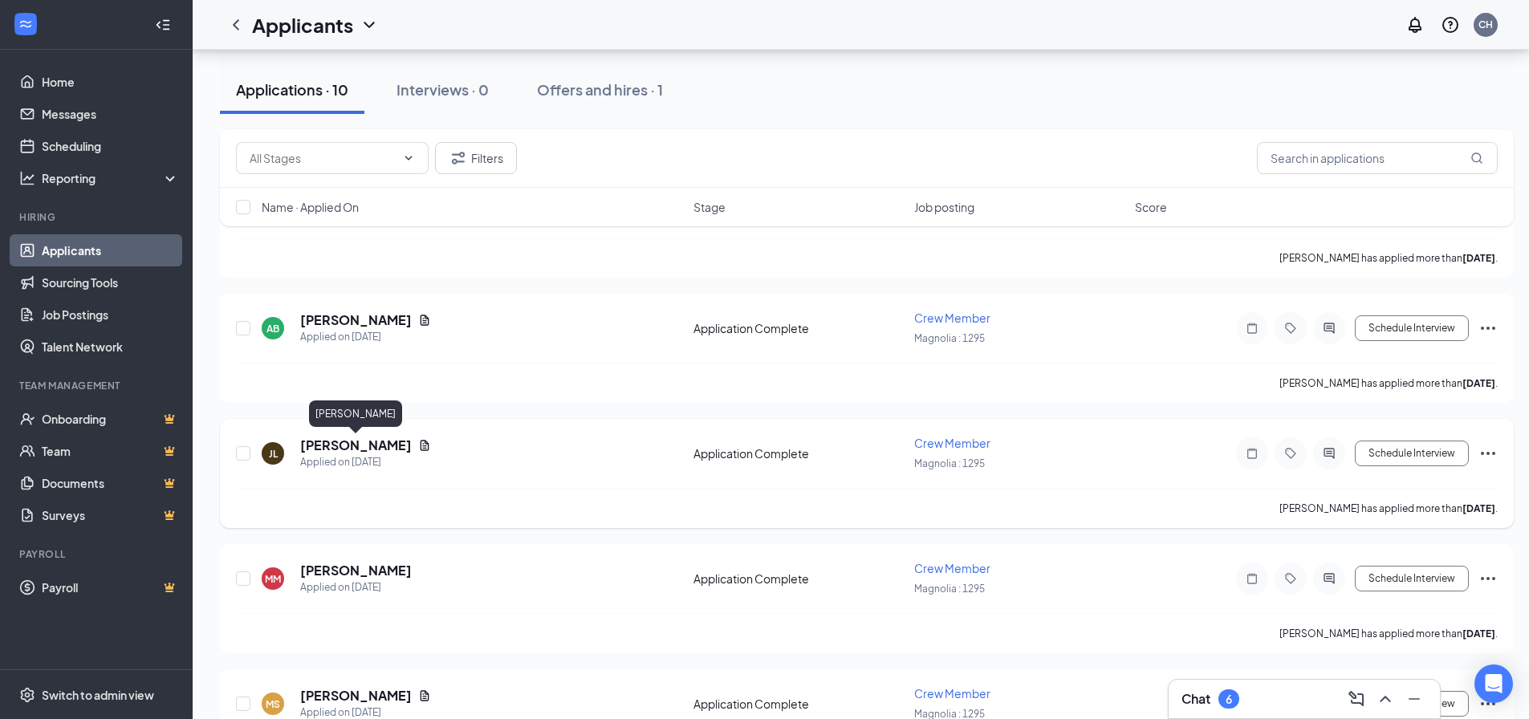
click at [386, 450] on h5 "[PERSON_NAME]" at bounding box center [356, 446] width 112 height 18
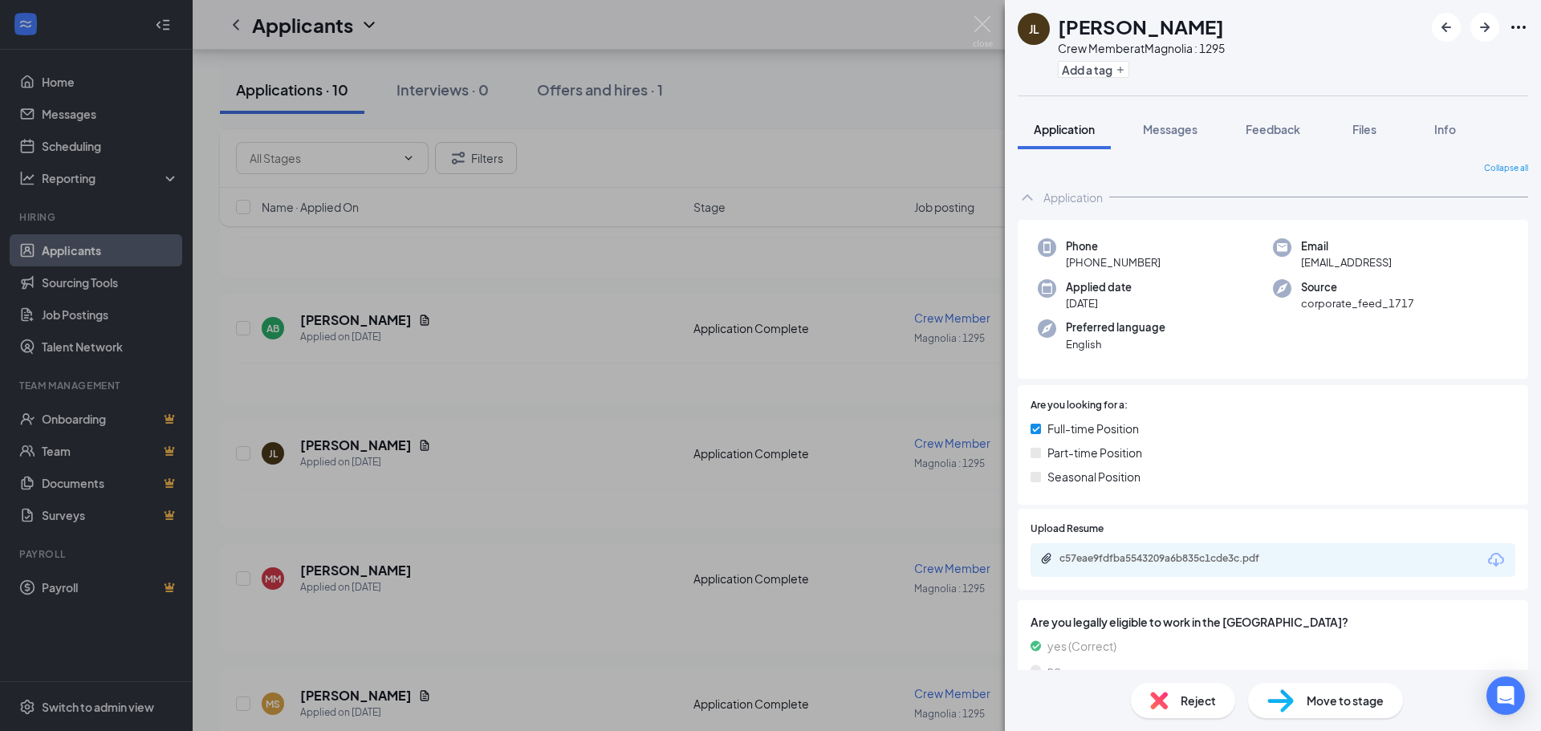
click at [502, 525] on div "[PERSON_NAME] Crew Member at [GEOGRAPHIC_DATA] : 1295 Add a tag Application Mes…" at bounding box center [770, 365] width 1541 height 731
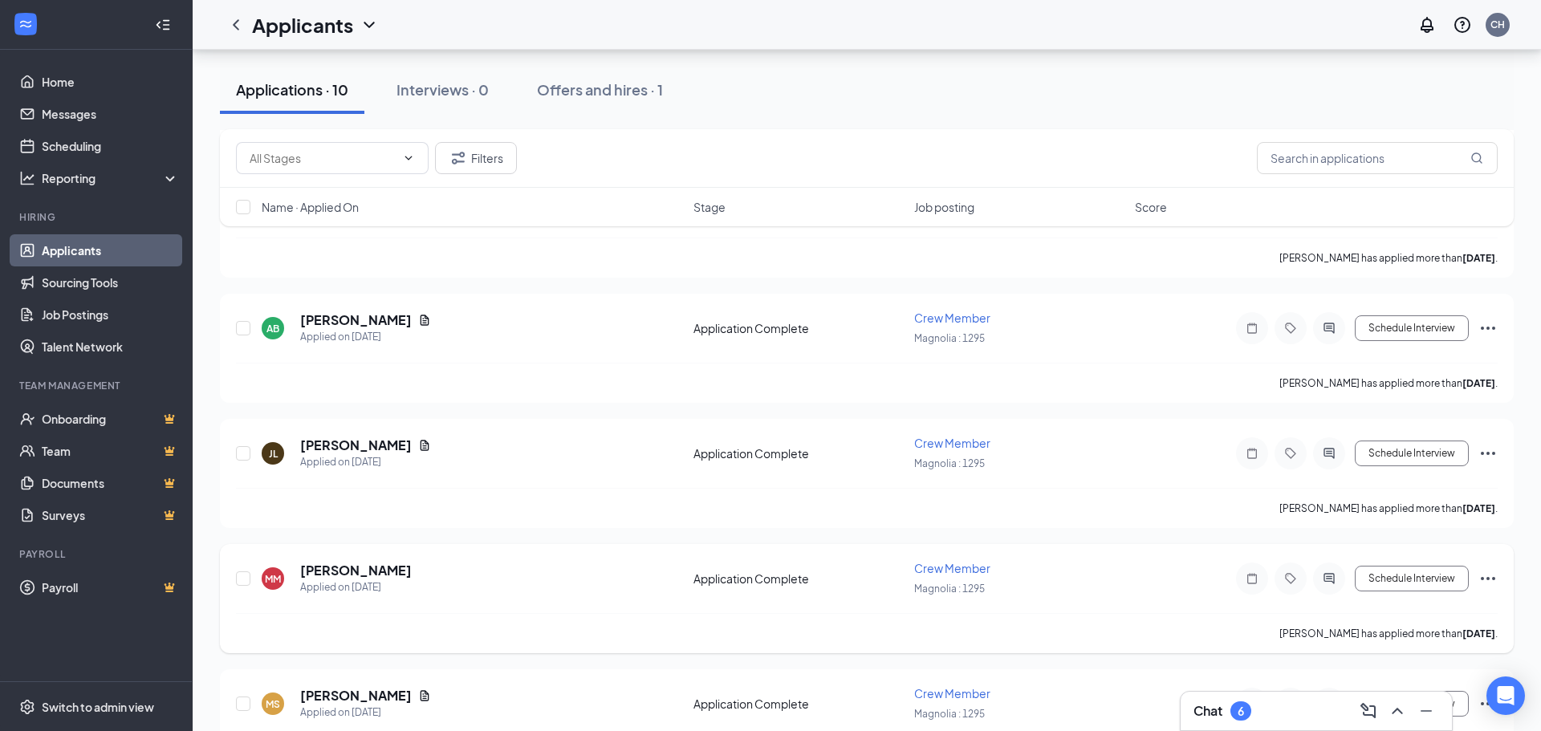
click at [407, 564] on h5 "[PERSON_NAME]" at bounding box center [356, 571] width 112 height 18
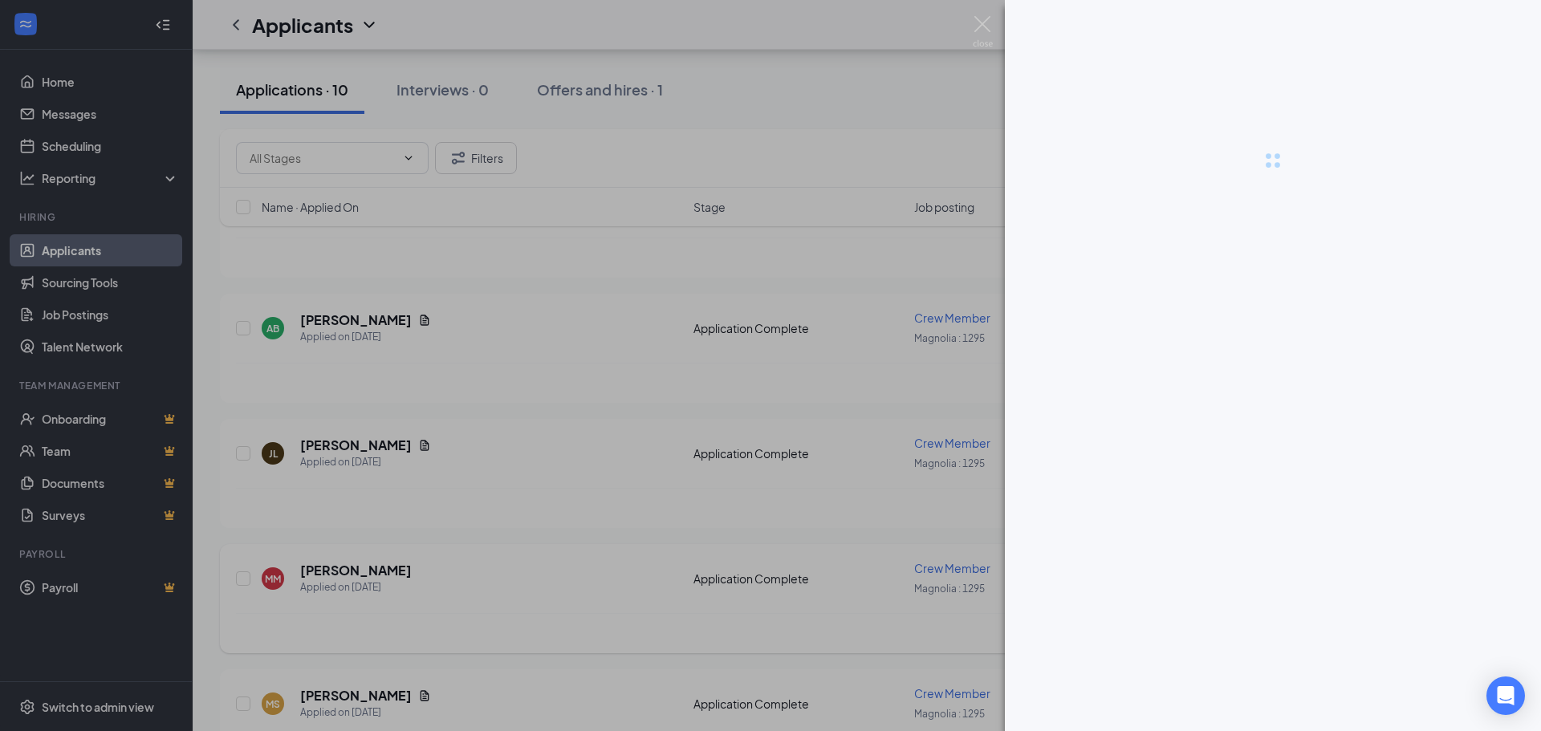
click at [403, 573] on div at bounding box center [770, 365] width 1541 height 731
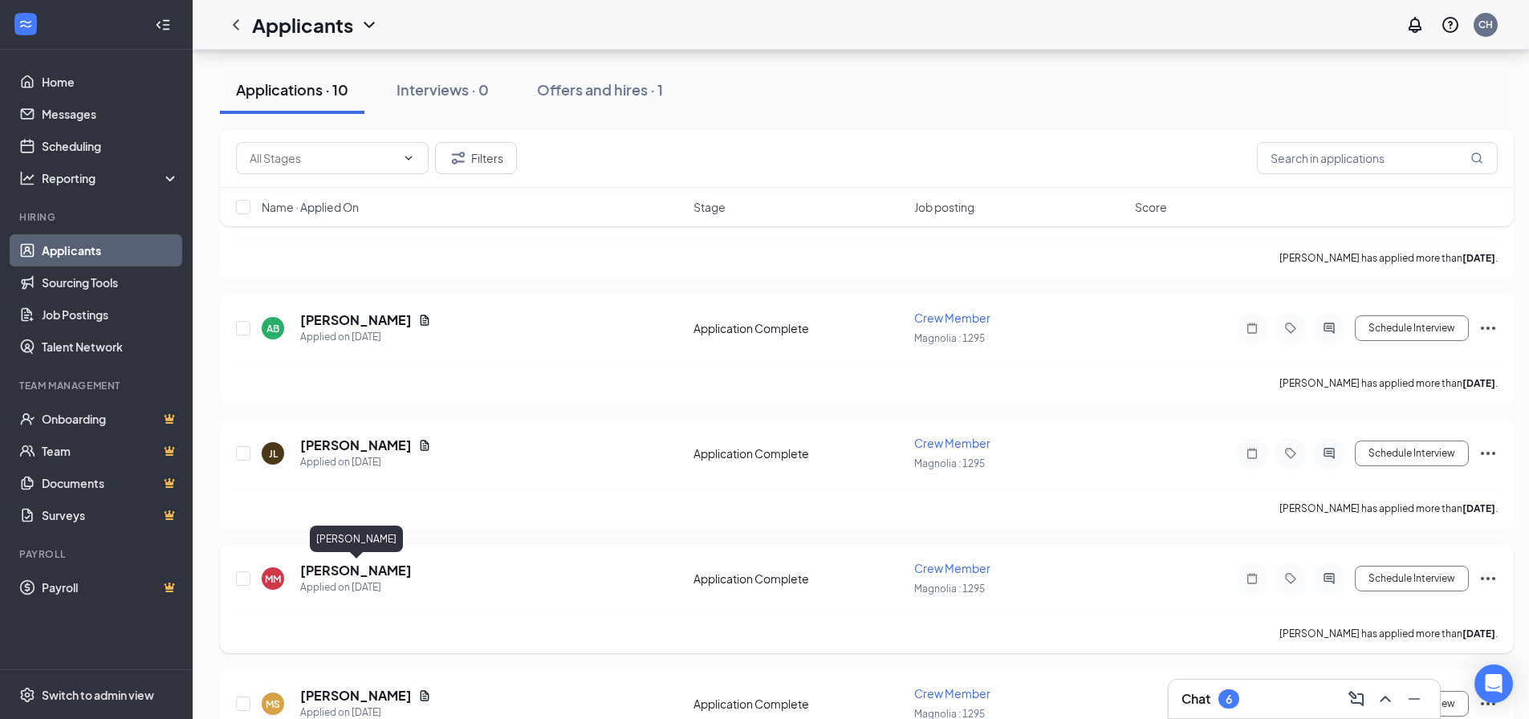
click at [403, 572] on h5 "[PERSON_NAME]" at bounding box center [356, 571] width 112 height 18
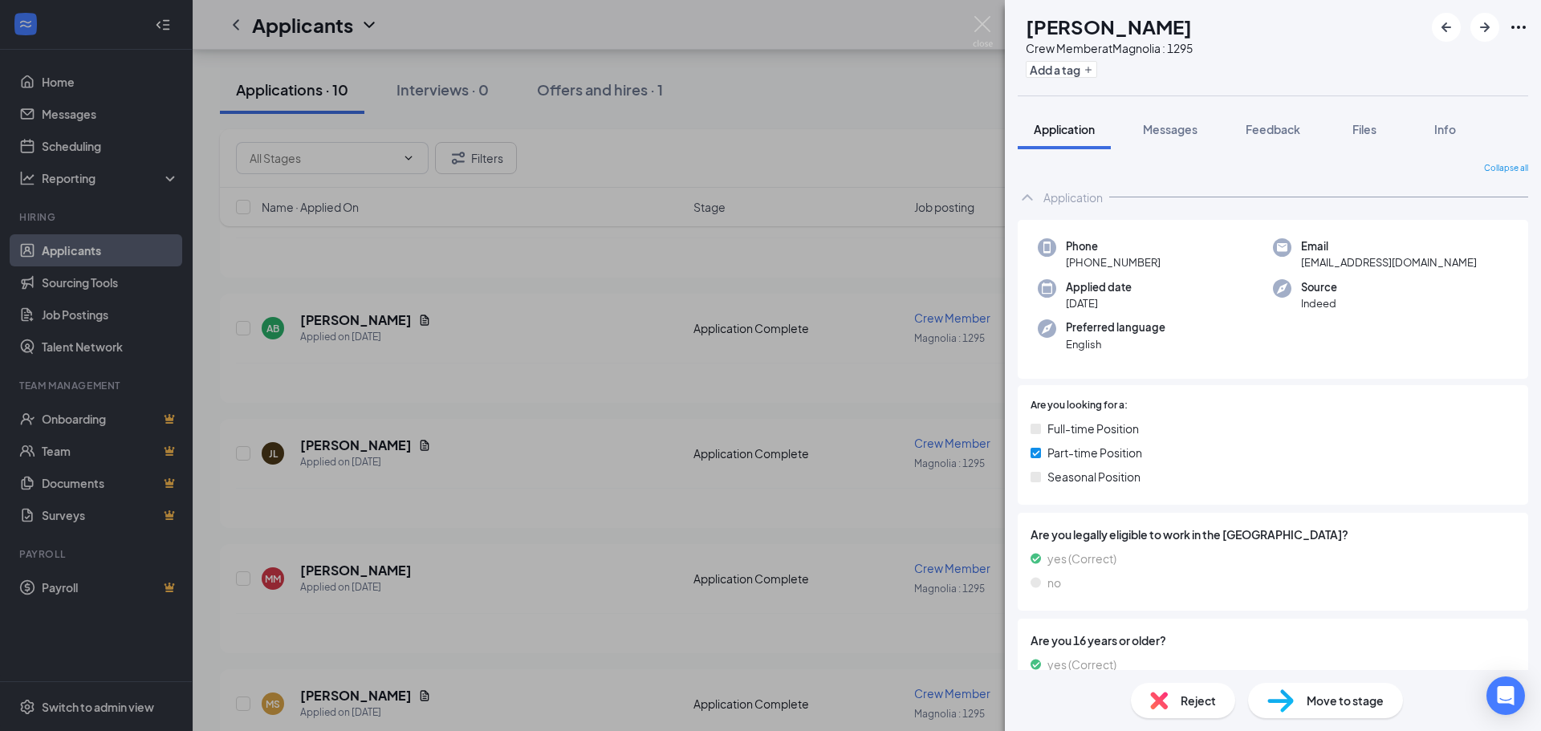
click at [503, 552] on div "MM [PERSON_NAME] Crew Member at [GEOGRAPHIC_DATA] : 1295 Add a tag Application …" at bounding box center [770, 365] width 1541 height 731
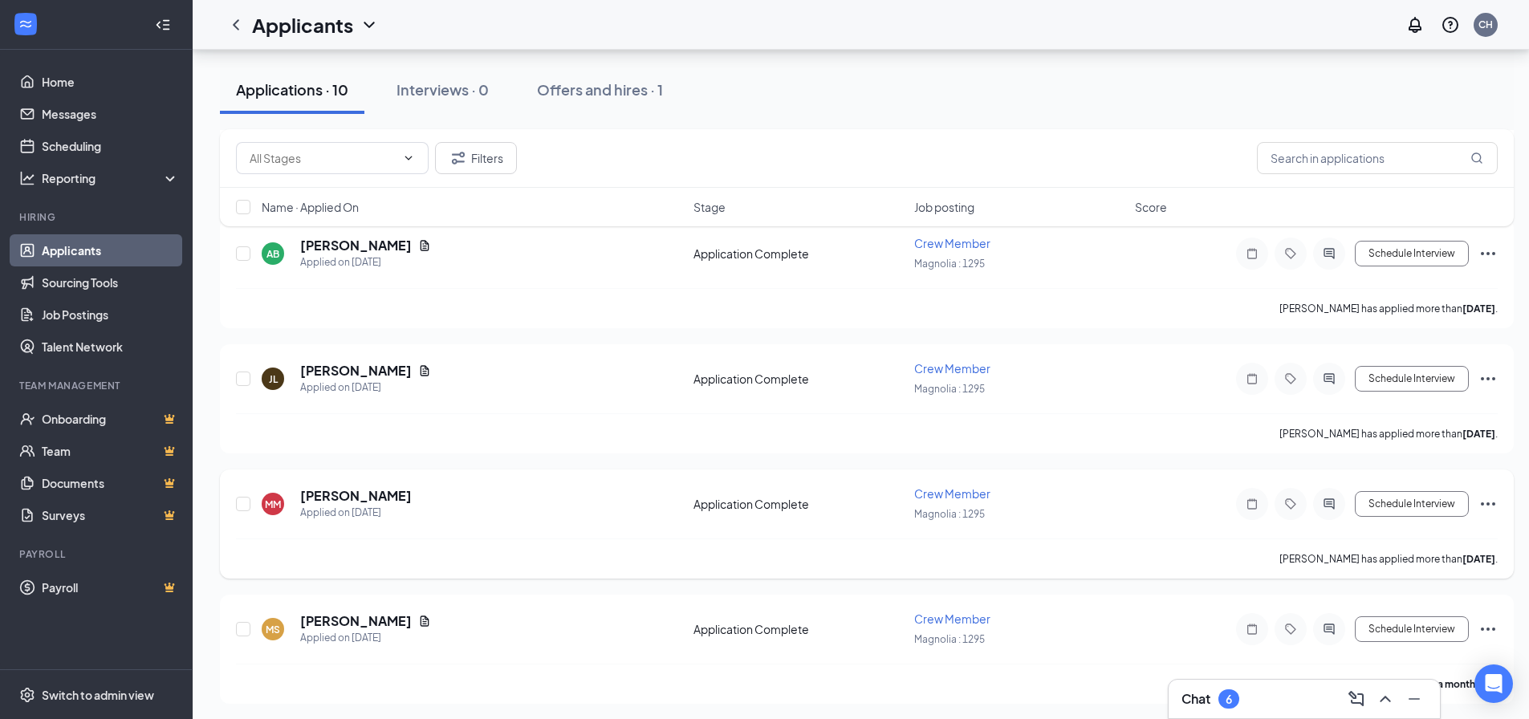
scroll to position [881, 0]
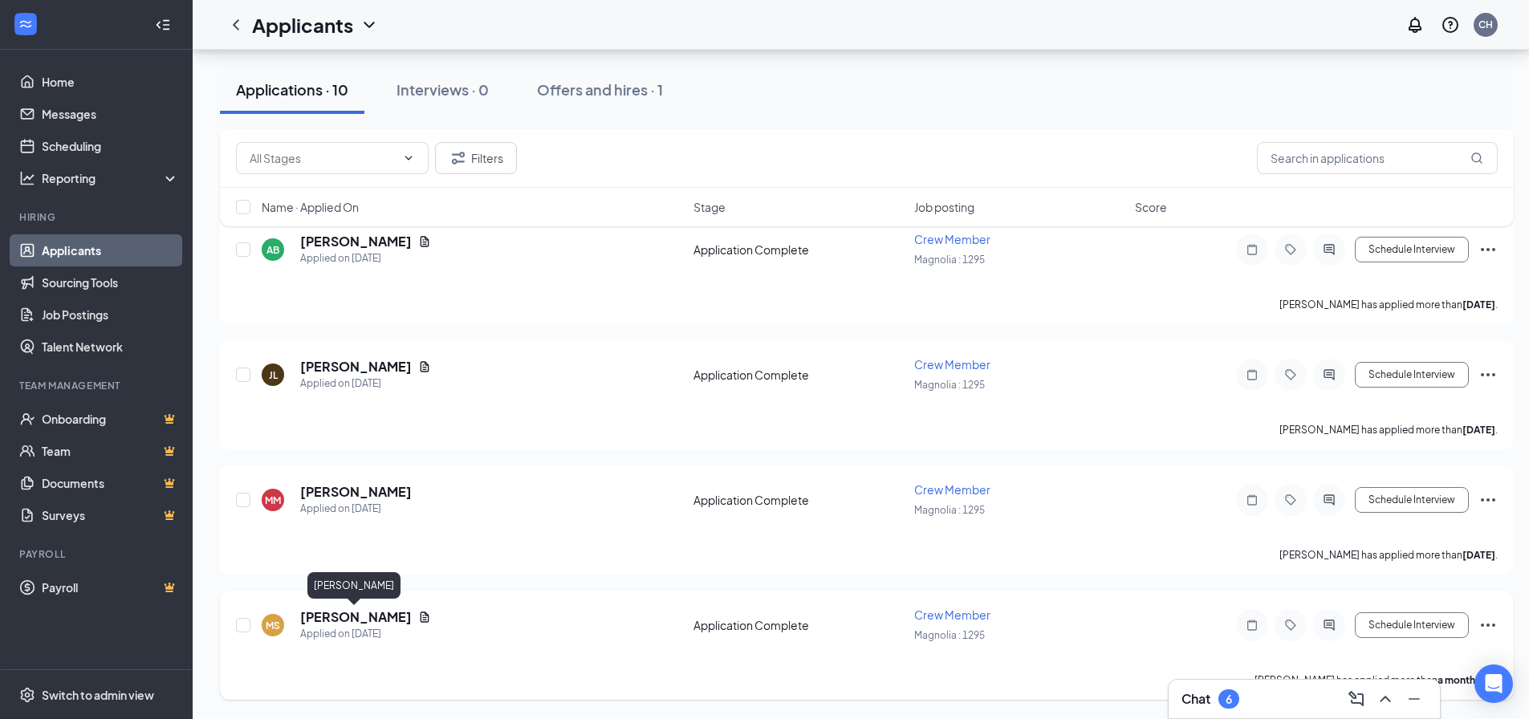
click at [384, 621] on h5 "[PERSON_NAME]" at bounding box center [356, 617] width 112 height 18
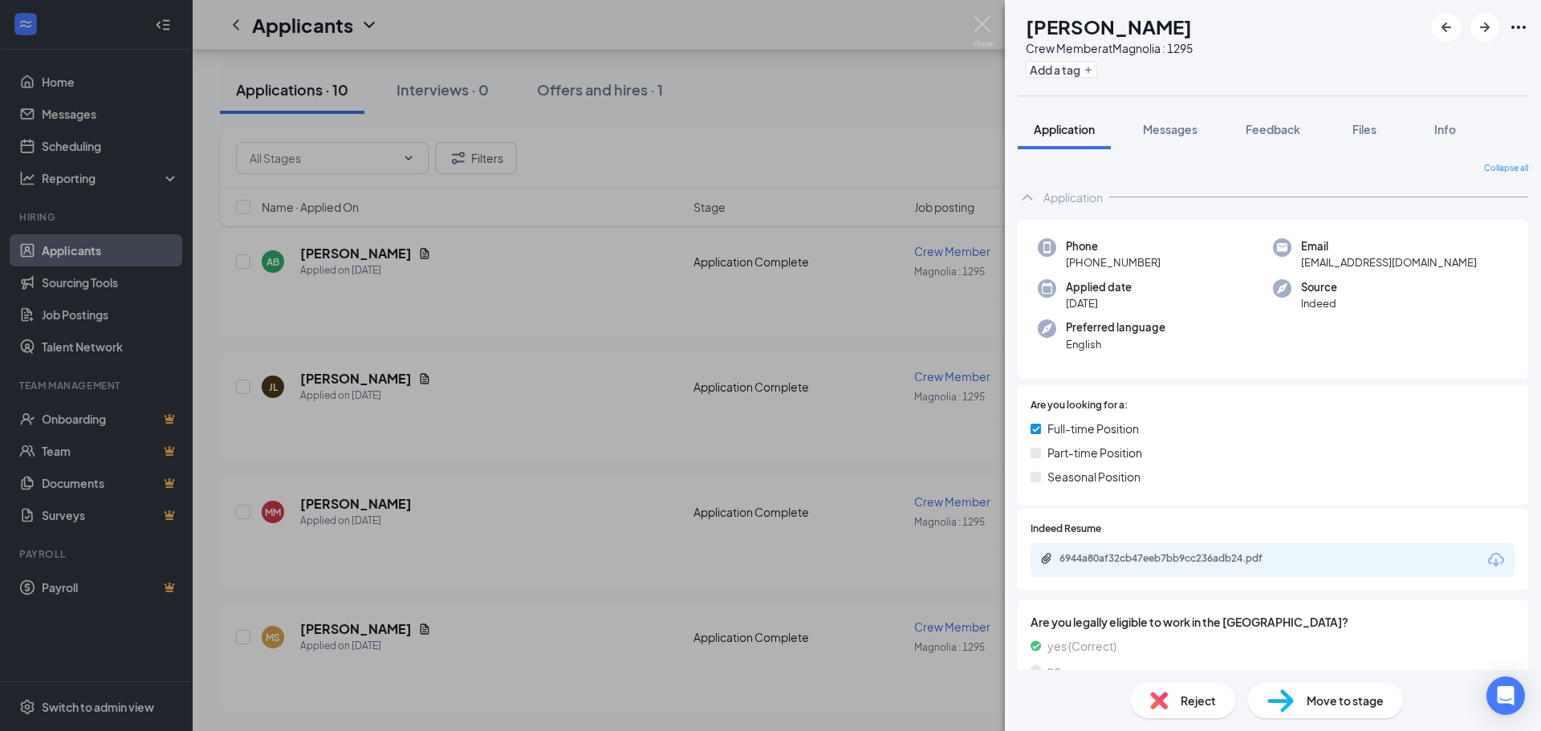
click at [516, 474] on div "[PERSON_NAME] [PERSON_NAME] Crew Member at [GEOGRAPHIC_DATA] : 1295 Add a tag A…" at bounding box center [770, 365] width 1541 height 731
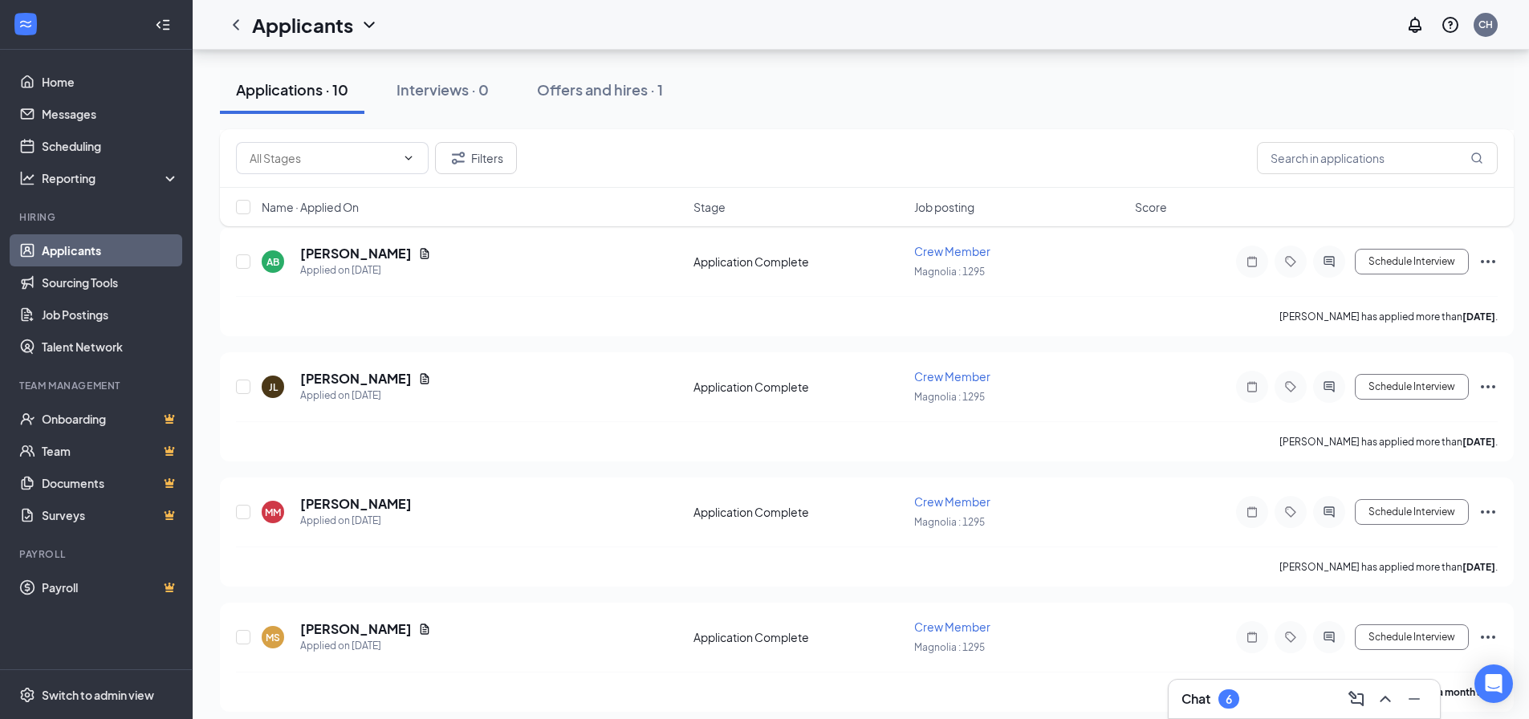
click at [1235, 700] on div "6" at bounding box center [1228, 698] width 21 height 19
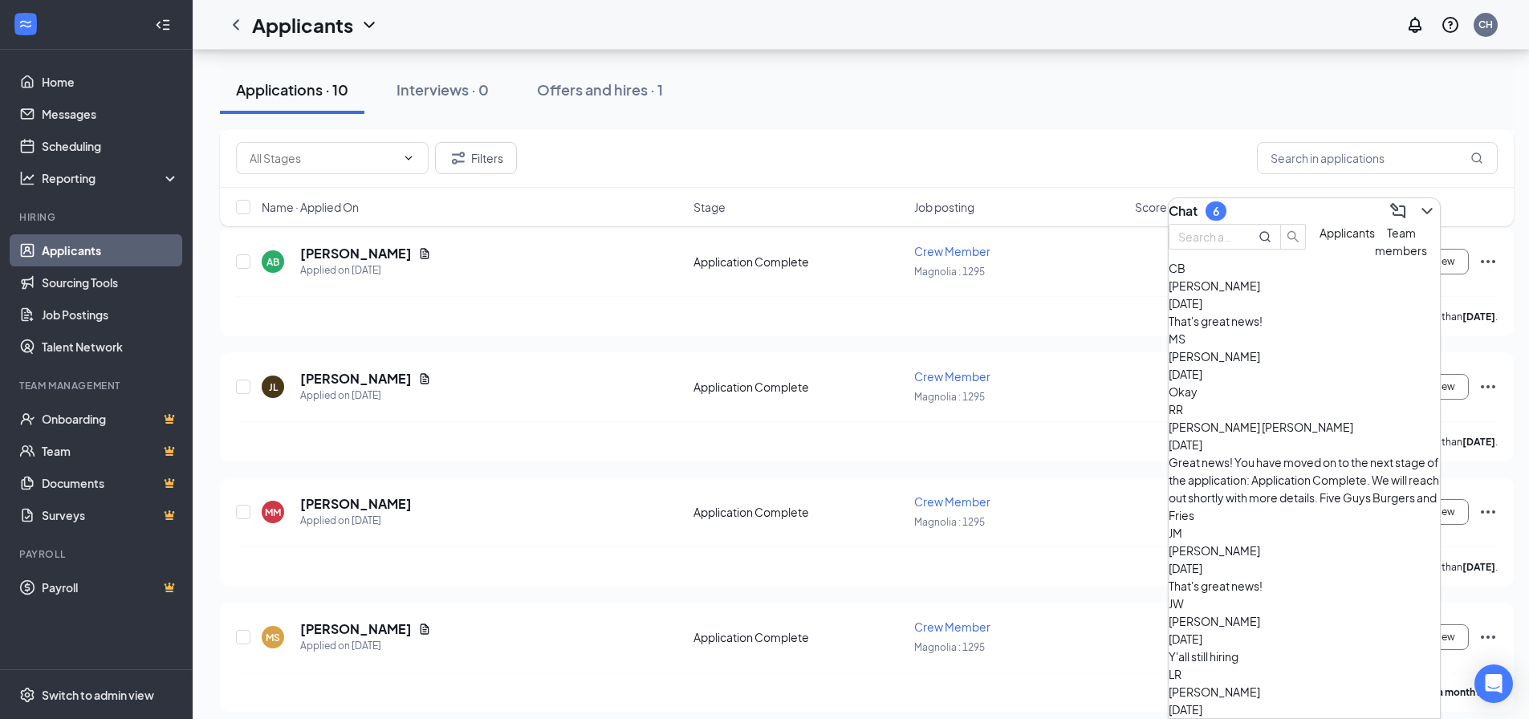
click at [1283, 400] on div "[PERSON_NAME] [DATE] Okay" at bounding box center [1303, 365] width 271 height 71
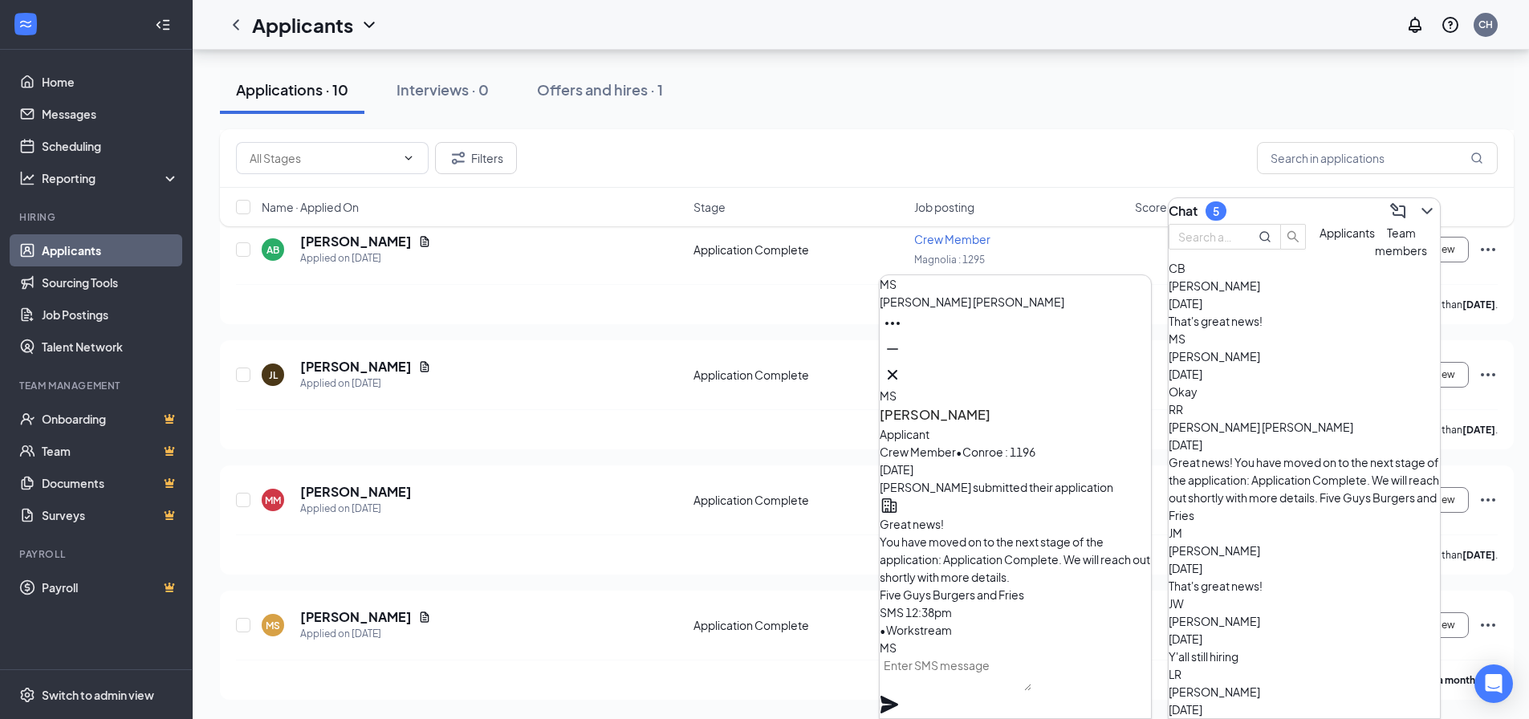
scroll to position [-149, 0]
click at [1260, 293] on span "[PERSON_NAME]" at bounding box center [1213, 285] width 91 height 14
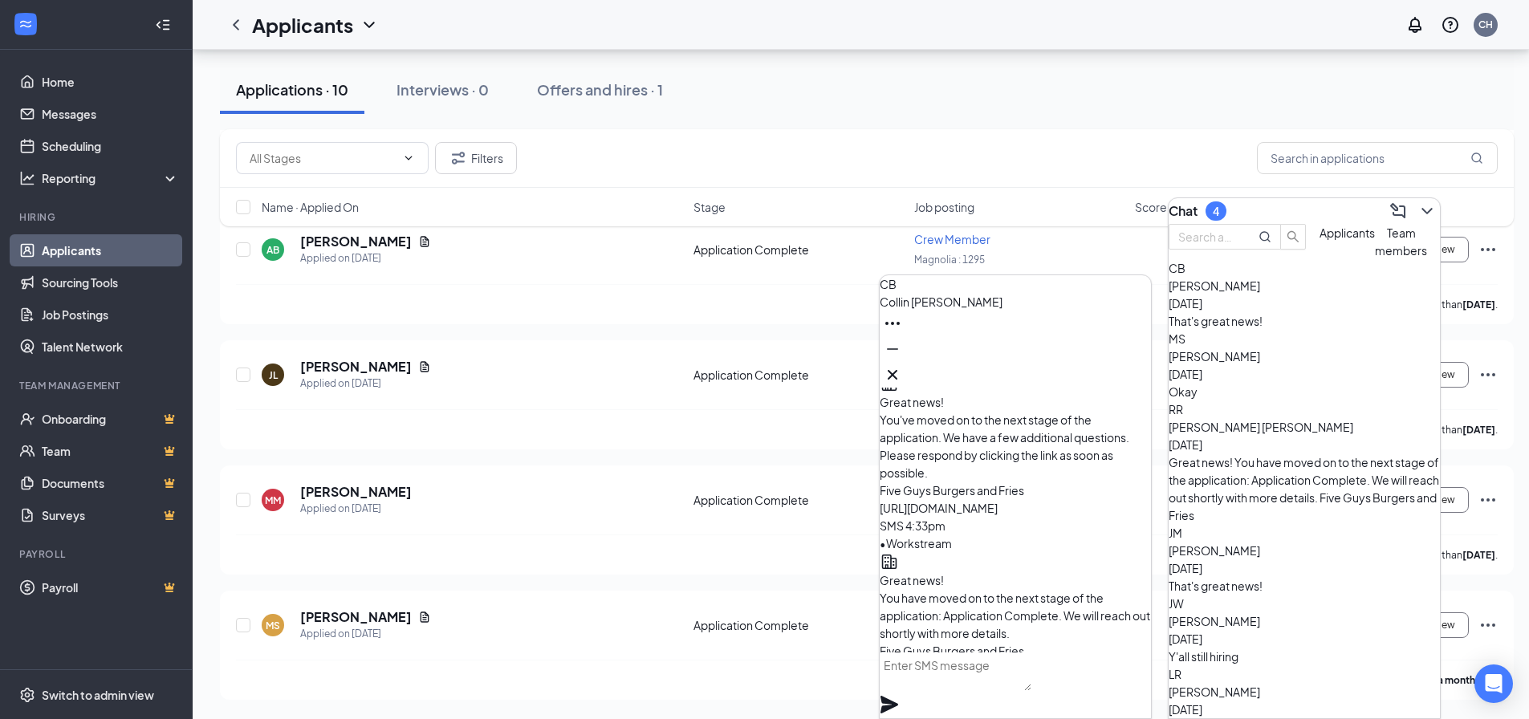
scroll to position [0, 0]
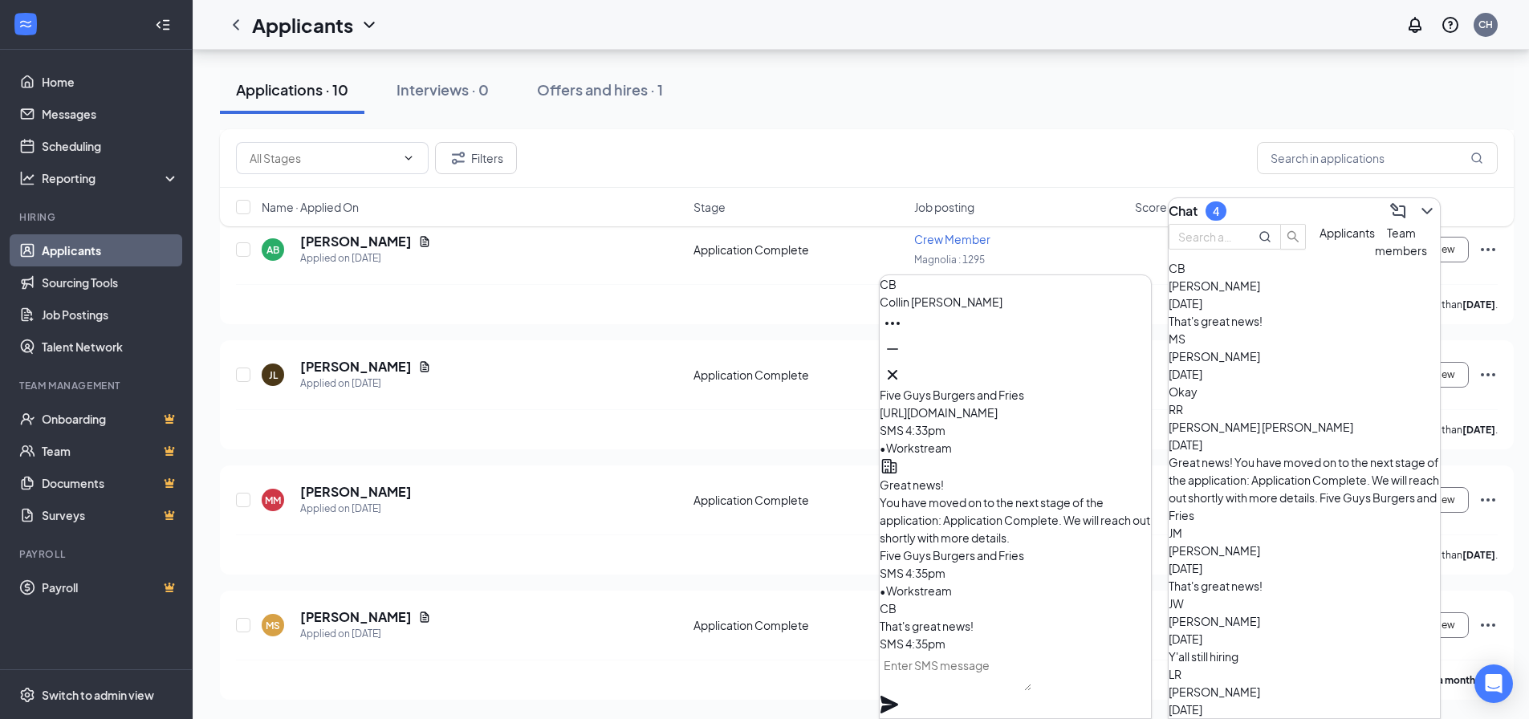
click at [1328, 648] on div "Y'all still hiring" at bounding box center [1303, 657] width 271 height 18
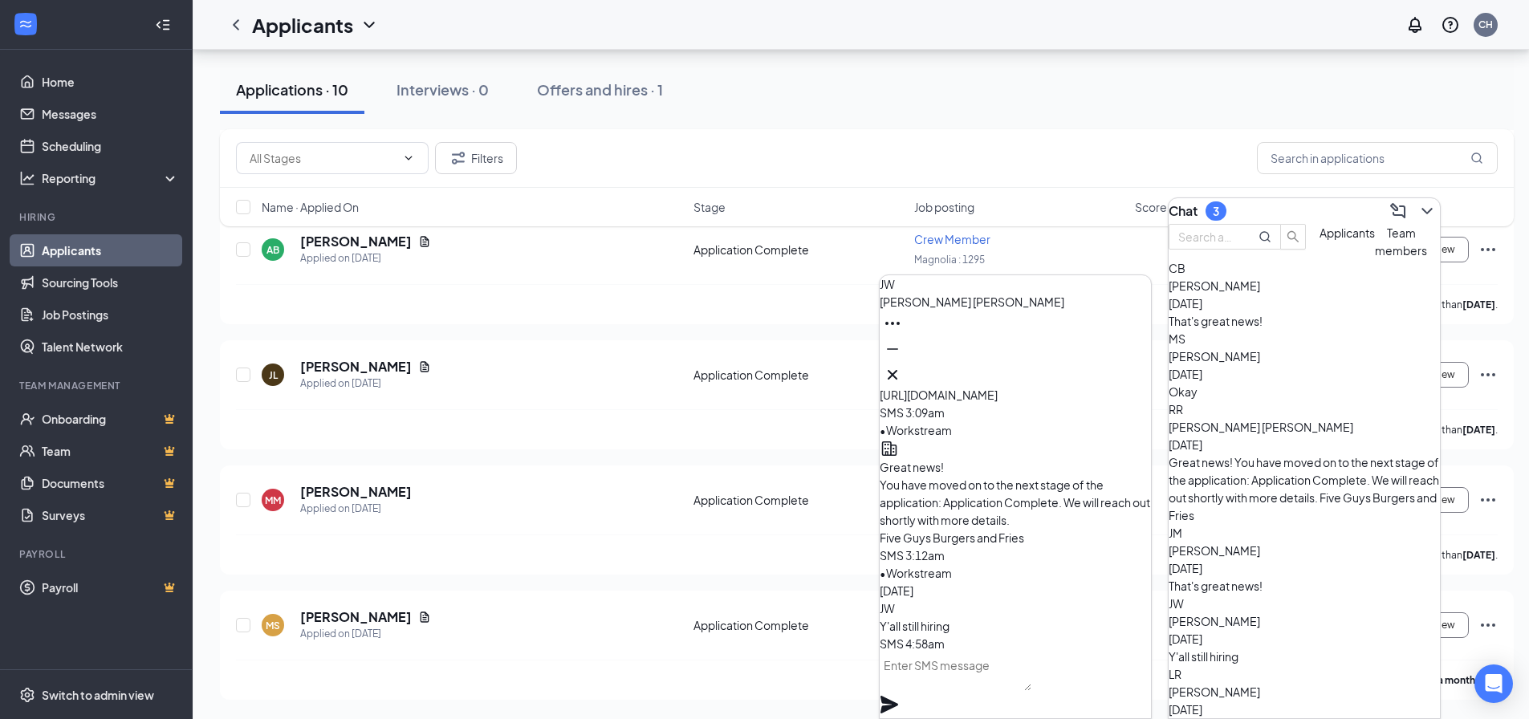
click at [1304, 683] on div "[PERSON_NAME] [DATE]" at bounding box center [1303, 700] width 271 height 35
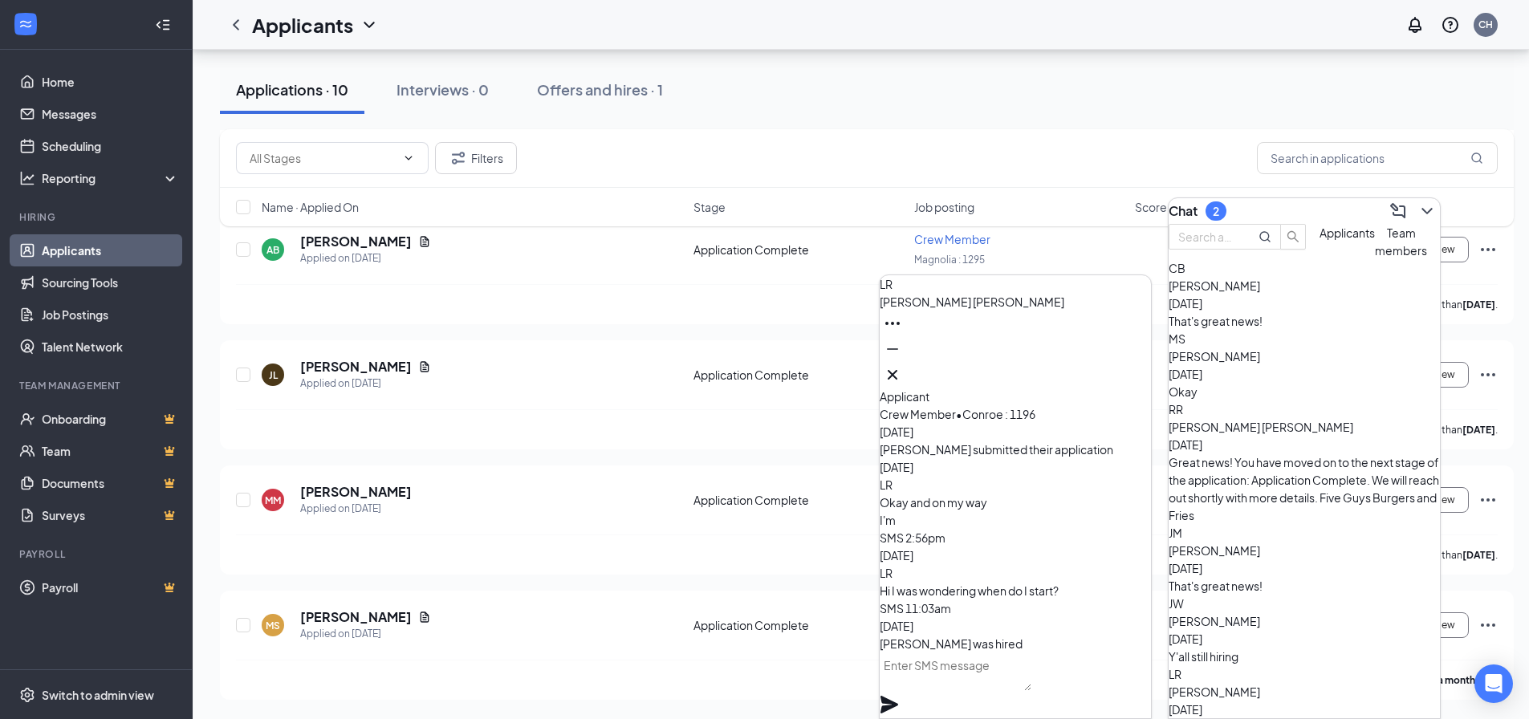
click at [1341, 449] on div "[PERSON_NAME] [PERSON_NAME] [DATE]" at bounding box center [1303, 435] width 271 height 35
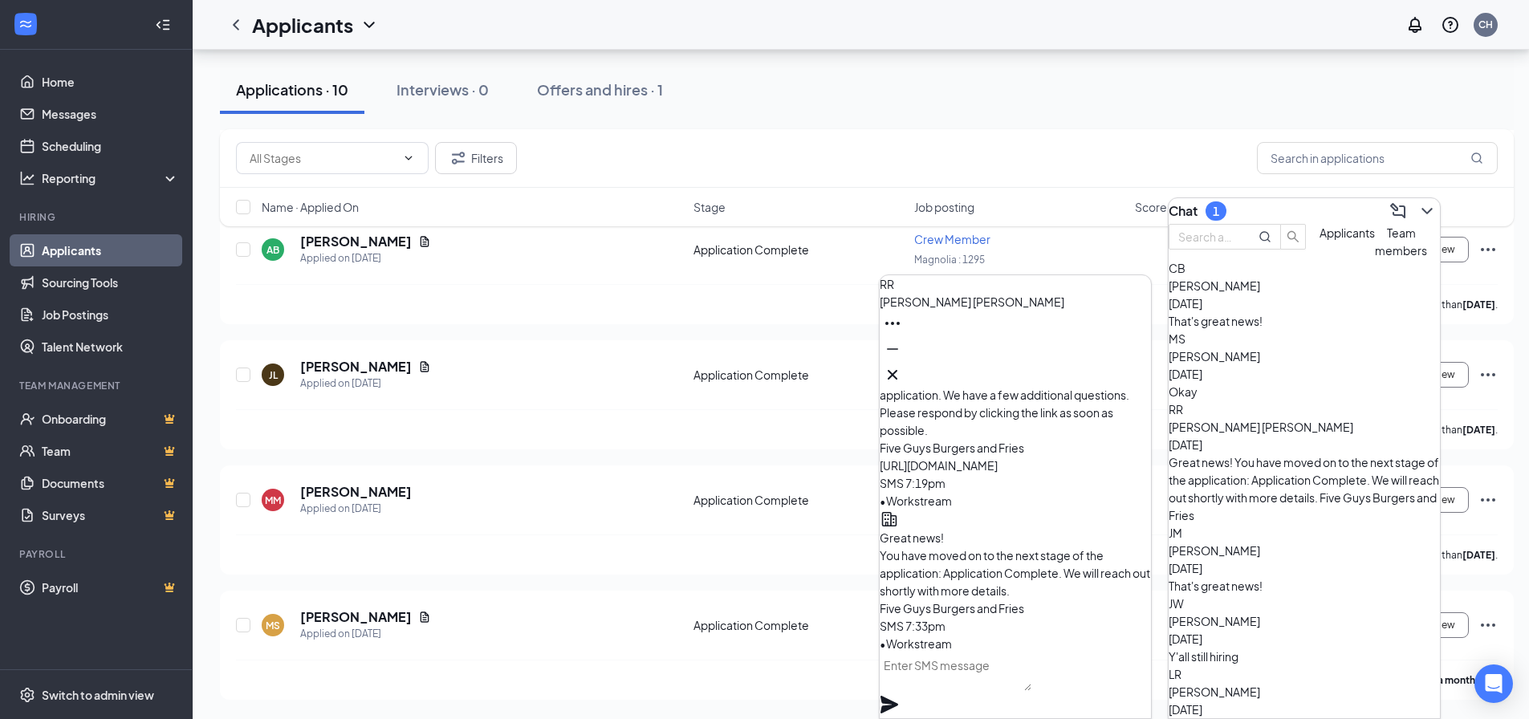
click at [1335, 577] on div "That's great news!" at bounding box center [1303, 586] width 271 height 18
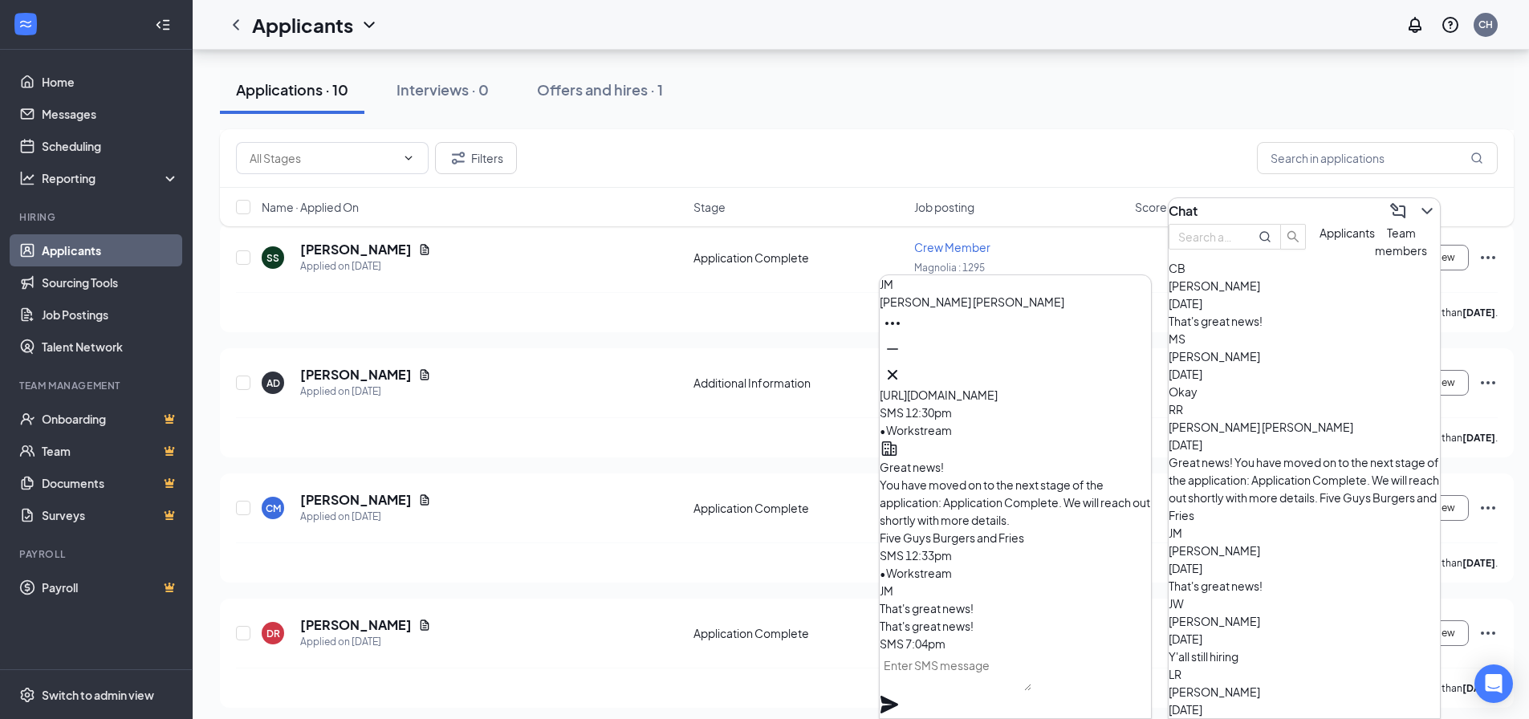
scroll to position [239, 0]
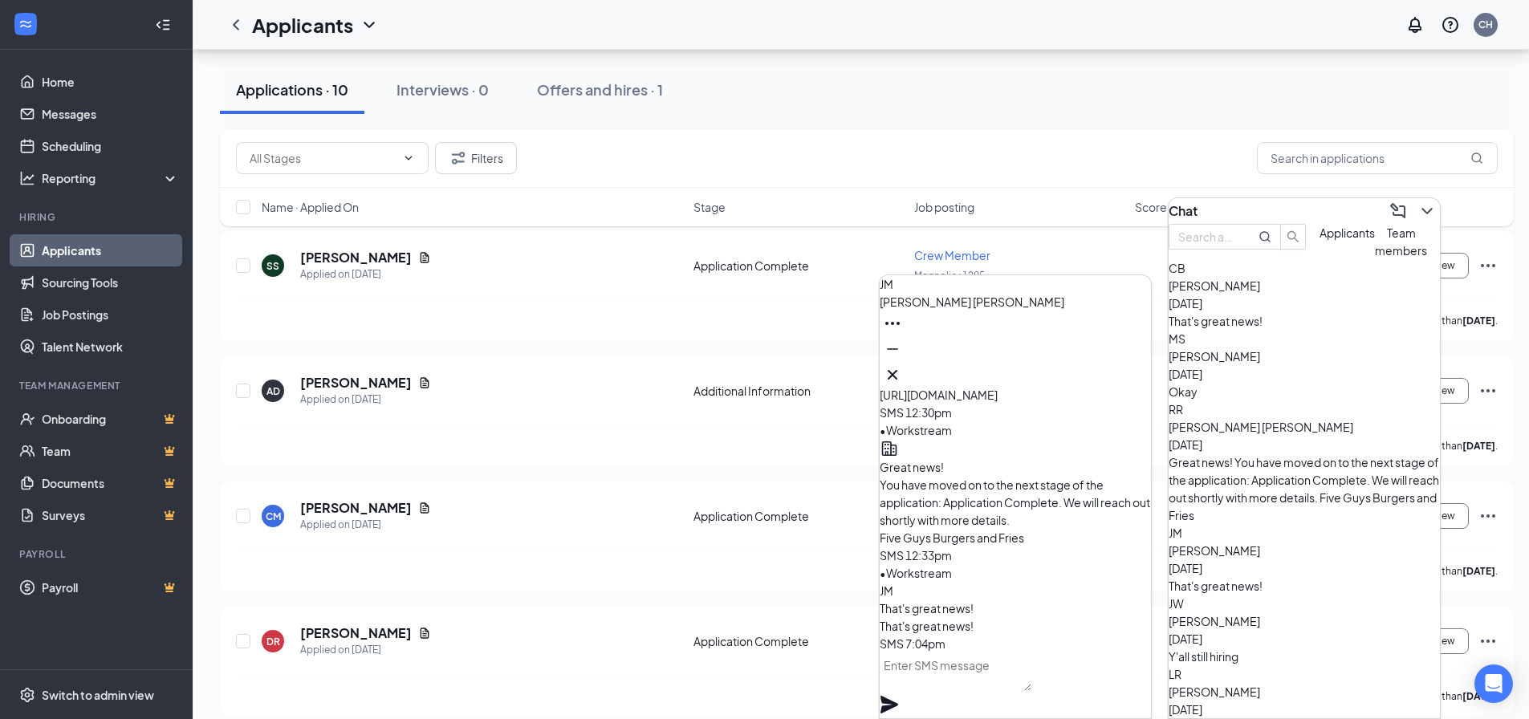
click at [1319, 240] on span "Applicants" at bounding box center [1346, 232] width 55 height 14
click at [1064, 263] on div "Crew Member Magnolia : 1295" at bounding box center [1019, 265] width 211 height 37
click at [902, 367] on icon "Cross" at bounding box center [892, 374] width 19 height 19
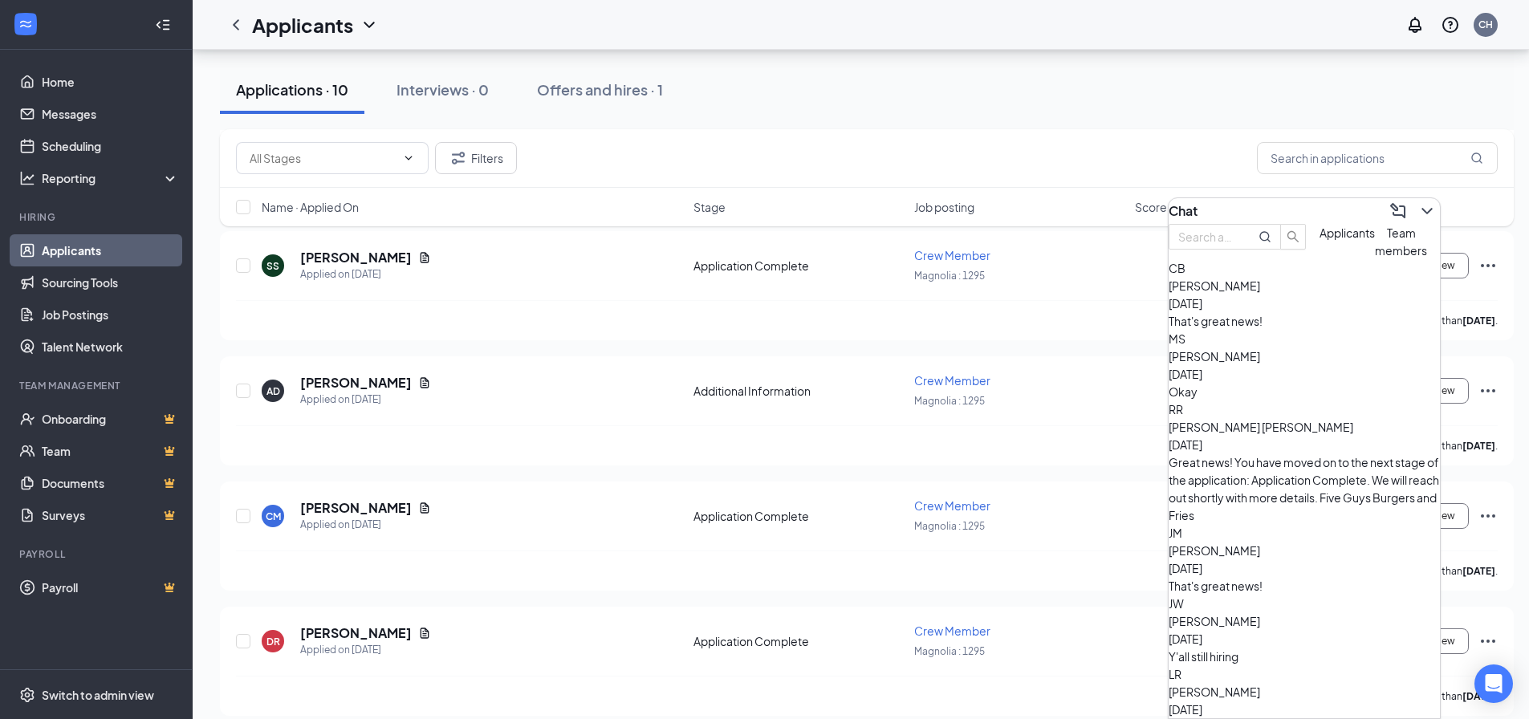
click at [1079, 133] on div "Filters" at bounding box center [867, 158] width 1294 height 59
click at [1077, 91] on div "Applications · 10 Interviews · 0 Offers and hires · 1" at bounding box center [867, 90] width 1294 height 48
click at [1095, 670] on div "[PERSON_NAME] Applied on [DATE] Application Complete Crew Member Magnolia : 129…" at bounding box center [866, 649] width 1261 height 53
